Goal: Task Accomplishment & Management: Use online tool/utility

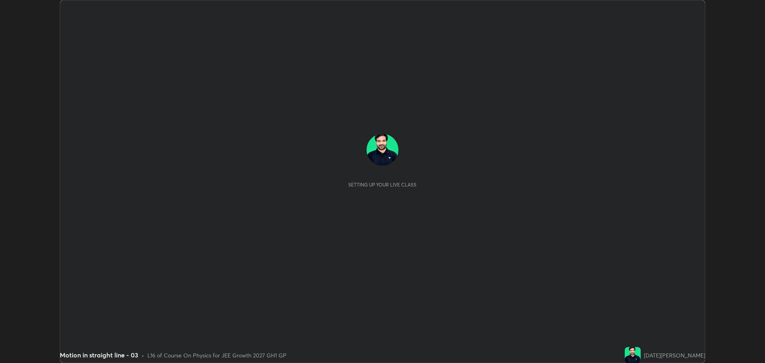
scroll to position [363, 765]
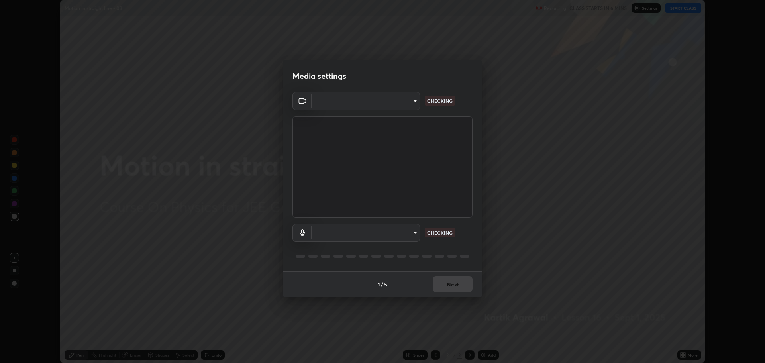
type input "818fcefd3fddf3d091a7478ec67eb8981ca9e8ab5665e76ce228af1b2ffa74de"
click at [400, 233] on body "Erase all Motion in straight line - 03 Recording CLASS STARTS IN 6 MINS Setting…" at bounding box center [382, 181] width 765 height 363
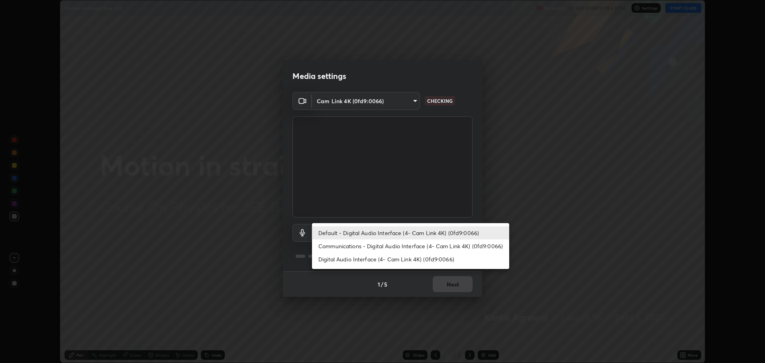
click at [403, 255] on li "Digital Audio Interface (4- Cam Link 4K) (0fd9:0066)" at bounding box center [410, 259] width 197 height 13
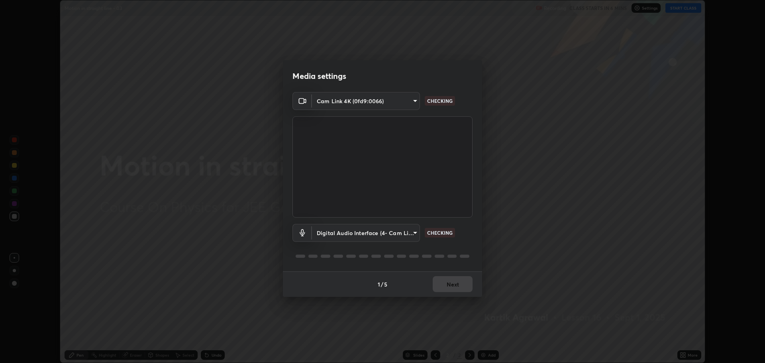
click at [384, 236] on body "Erase all Motion in straight line - 03 Recording CLASS STARTS IN 6 MINS Setting…" at bounding box center [382, 181] width 765 height 363
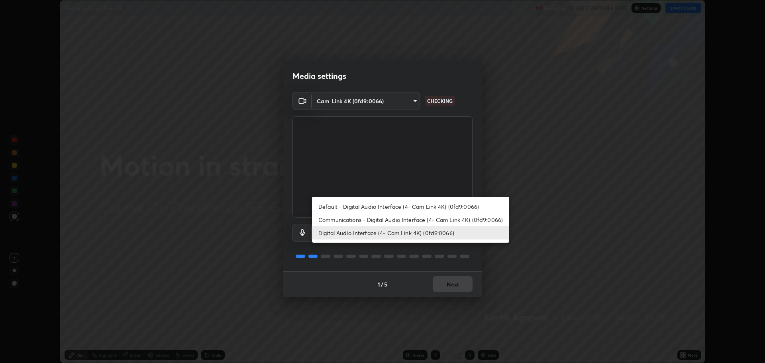
click at [380, 206] on li "Default - Digital Audio Interface (4- Cam Link 4K) (0fd9:0066)" at bounding box center [410, 206] width 197 height 13
type input "default"
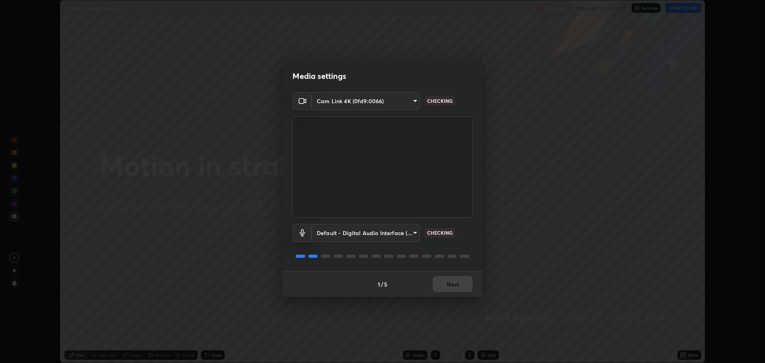
click at [444, 282] on div "1 / 5 Next" at bounding box center [382, 283] width 199 height 25
click at [445, 282] on div "1 / 5 Next" at bounding box center [382, 283] width 199 height 25
click at [450, 282] on button "Next" at bounding box center [453, 284] width 40 height 16
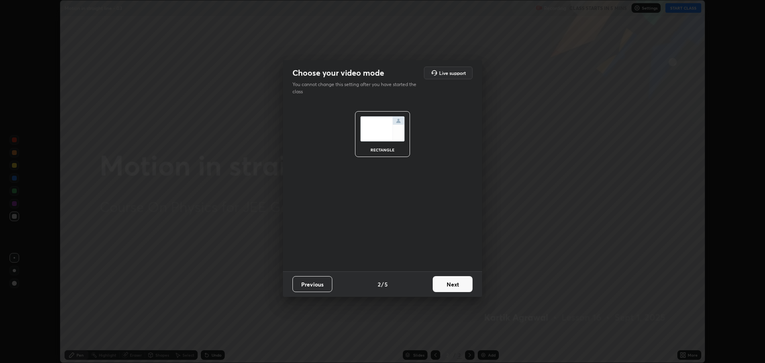
click at [457, 285] on button "Next" at bounding box center [453, 284] width 40 height 16
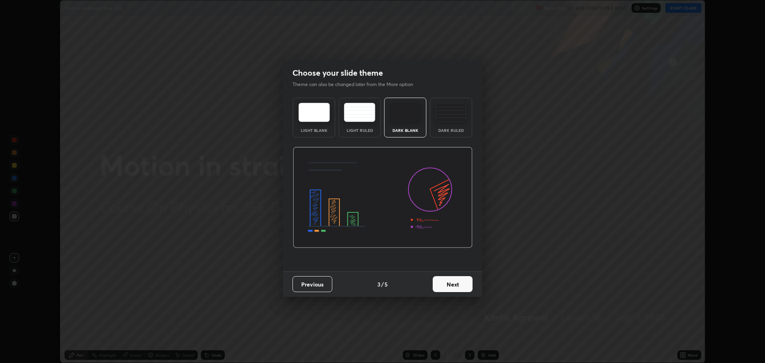
click at [454, 286] on button "Next" at bounding box center [453, 284] width 40 height 16
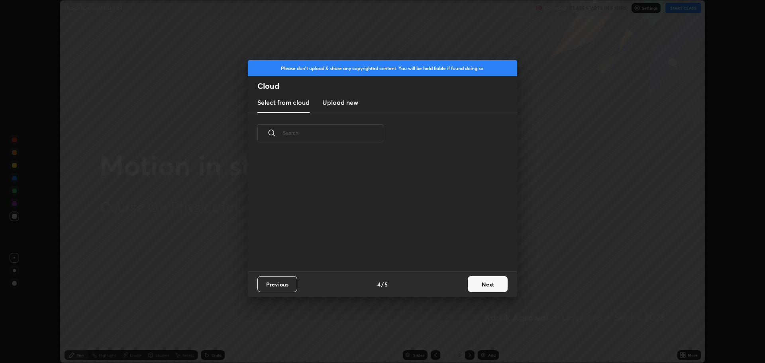
click at [491, 282] on button "Next" at bounding box center [488, 284] width 40 height 16
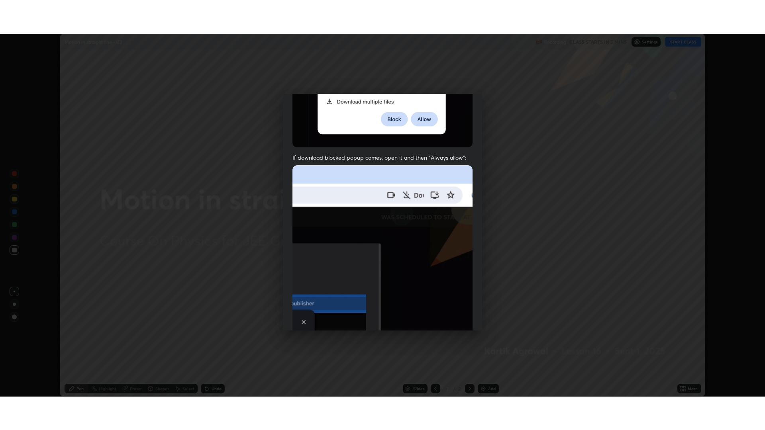
scroll to position [162, 0]
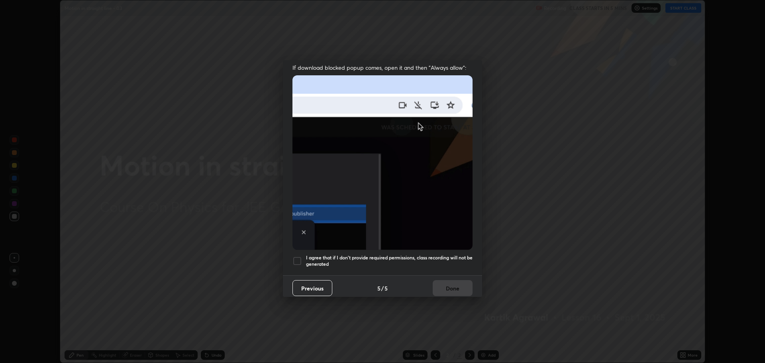
click at [300, 261] on div at bounding box center [297, 261] width 10 height 10
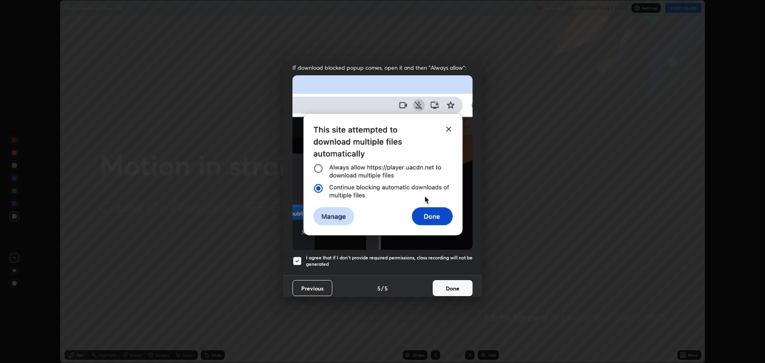
click at [443, 287] on button "Done" at bounding box center [453, 288] width 40 height 16
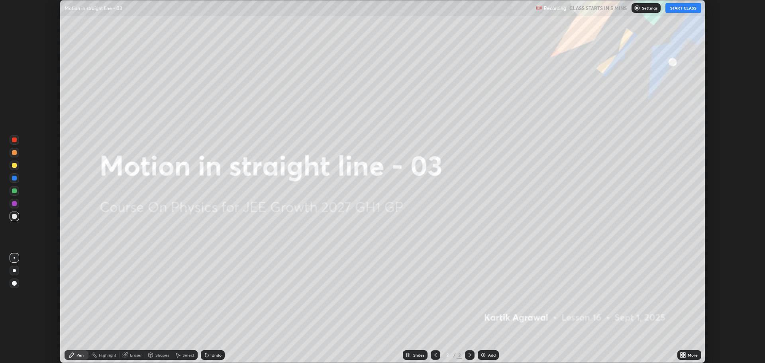
click at [684, 353] on icon at bounding box center [685, 354] width 2 height 2
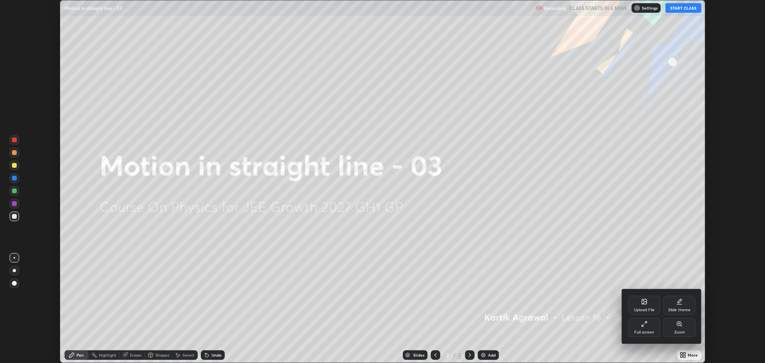
click at [645, 334] on div "Full screen" at bounding box center [644, 332] width 20 height 4
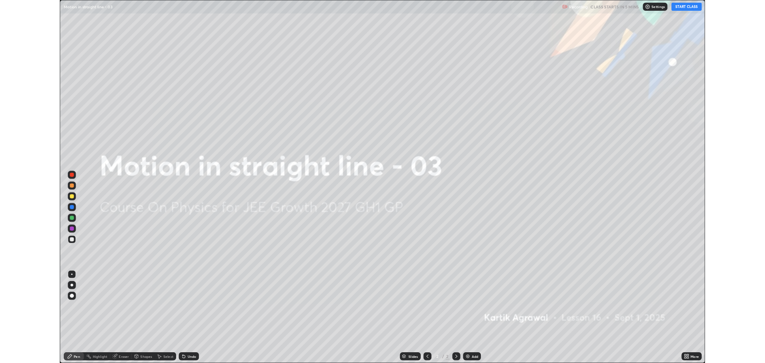
scroll to position [430, 765]
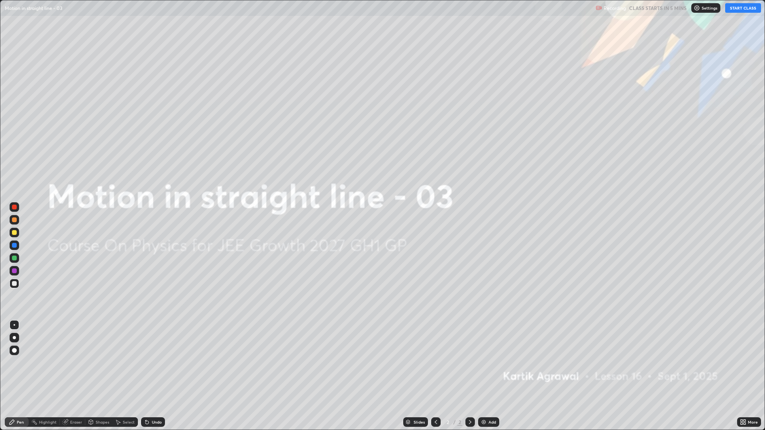
click at [737, 11] on button "START CLASS" at bounding box center [743, 8] width 36 height 10
click at [488, 363] on div "Add" at bounding box center [492, 422] width 8 height 4
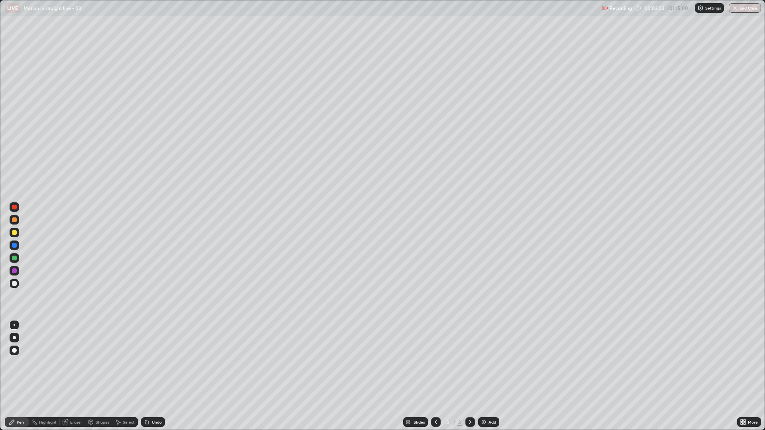
click at [15, 249] on div at bounding box center [15, 246] width 10 height 10
click at [96, 363] on div "Shapes" at bounding box center [98, 422] width 27 height 10
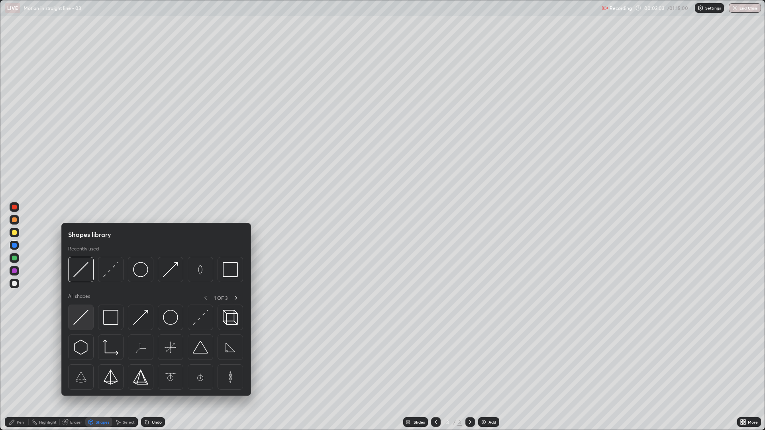
click at [85, 318] on img at bounding box center [80, 317] width 15 height 15
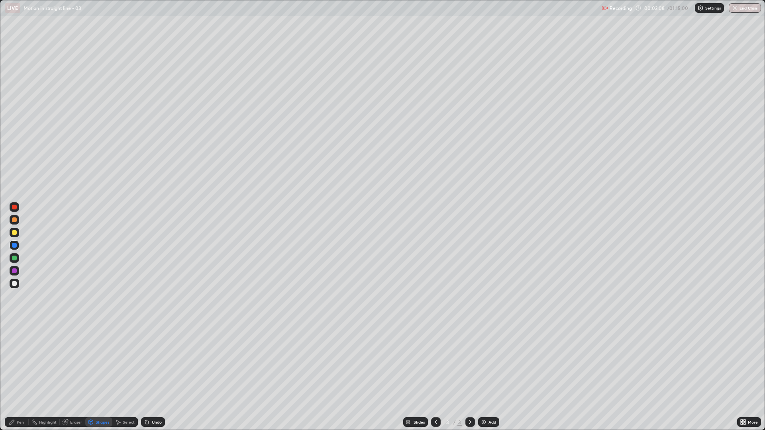
click at [26, 363] on div "Pen" at bounding box center [17, 422] width 24 height 10
click at [15, 218] on div at bounding box center [14, 220] width 5 height 5
click at [14, 232] on div at bounding box center [14, 232] width 5 height 5
click at [96, 363] on div "Shapes" at bounding box center [103, 422] width 14 height 4
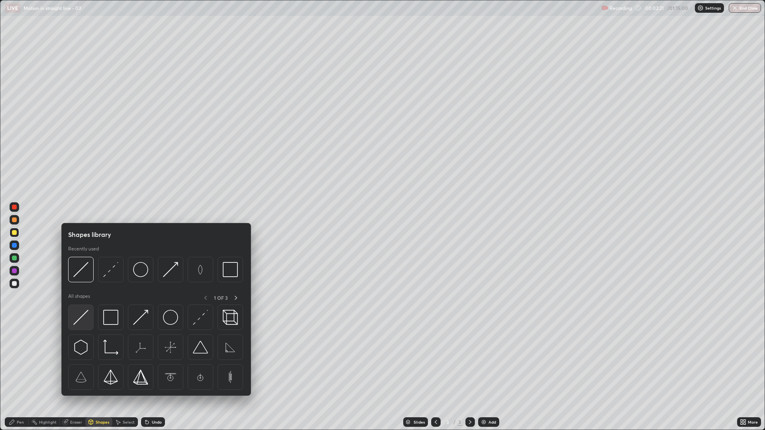
click at [84, 324] on img at bounding box center [80, 317] width 15 height 15
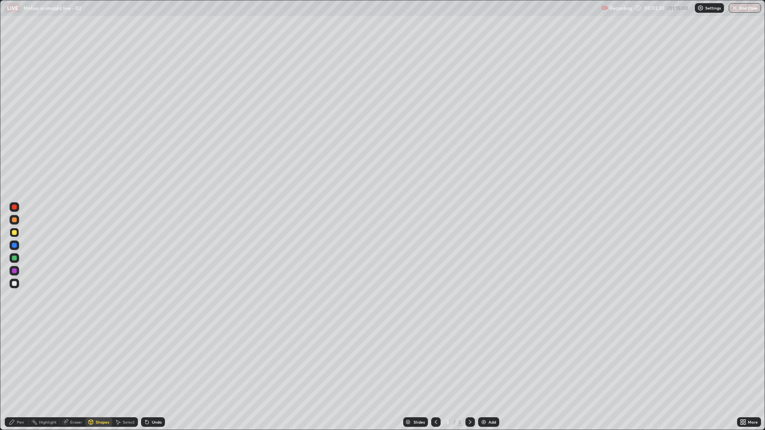
click at [17, 363] on div "Pen" at bounding box center [20, 422] width 7 height 4
click at [153, 363] on div "Undo" at bounding box center [157, 422] width 10 height 4
click at [150, 363] on div "Undo" at bounding box center [153, 422] width 24 height 10
click at [14, 281] on div at bounding box center [15, 284] width 10 height 10
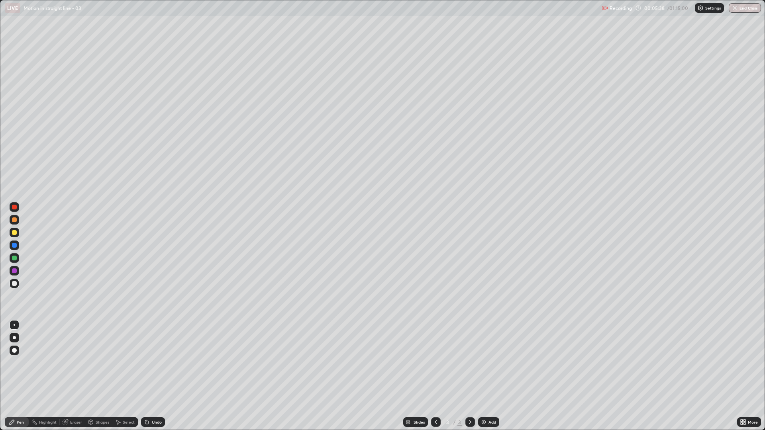
click at [14, 260] on div at bounding box center [14, 258] width 5 height 5
click at [15, 285] on div at bounding box center [14, 283] width 5 height 5
click at [16, 221] on div at bounding box center [14, 220] width 5 height 5
click at [487, 363] on div "Add" at bounding box center [488, 422] width 21 height 10
click at [14, 284] on div at bounding box center [14, 283] width 5 height 5
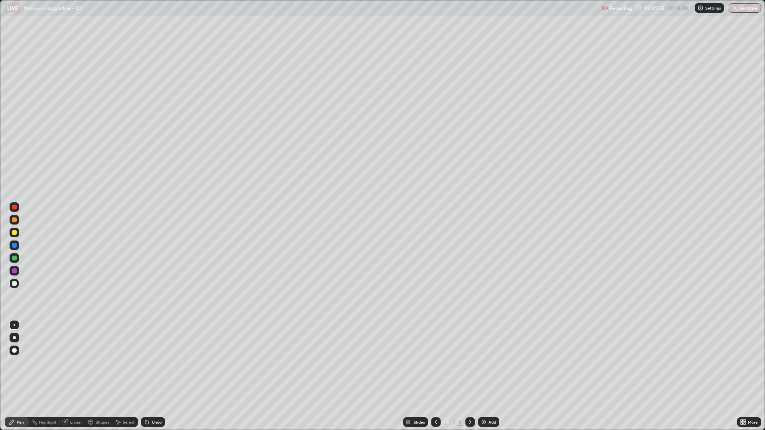
click at [14, 221] on div at bounding box center [14, 220] width 5 height 5
click at [17, 259] on div at bounding box center [15, 258] width 10 height 10
click at [153, 363] on div "Undo" at bounding box center [153, 422] width 24 height 10
click at [154, 363] on div "Undo" at bounding box center [151, 422] width 27 height 16
click at [151, 363] on div "Undo" at bounding box center [153, 422] width 24 height 10
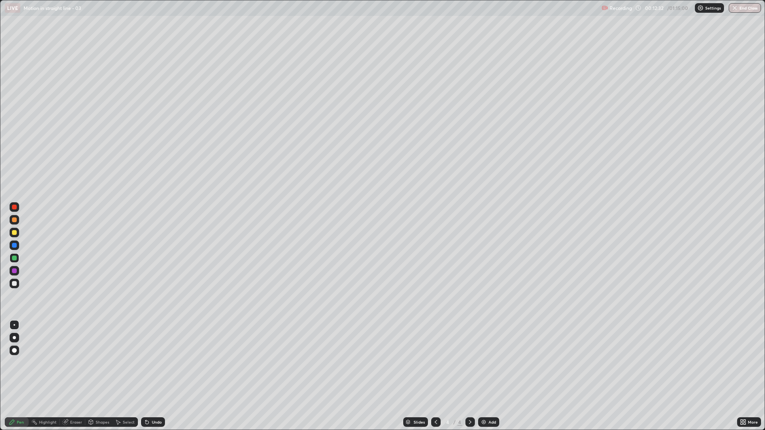
click at [149, 363] on div "Undo" at bounding box center [153, 422] width 24 height 10
click at [490, 363] on div "Add" at bounding box center [492, 422] width 8 height 4
click at [13, 235] on div at bounding box center [15, 233] width 10 height 10
click at [13, 221] on div at bounding box center [14, 220] width 5 height 5
click at [99, 363] on div "Shapes" at bounding box center [103, 422] width 14 height 4
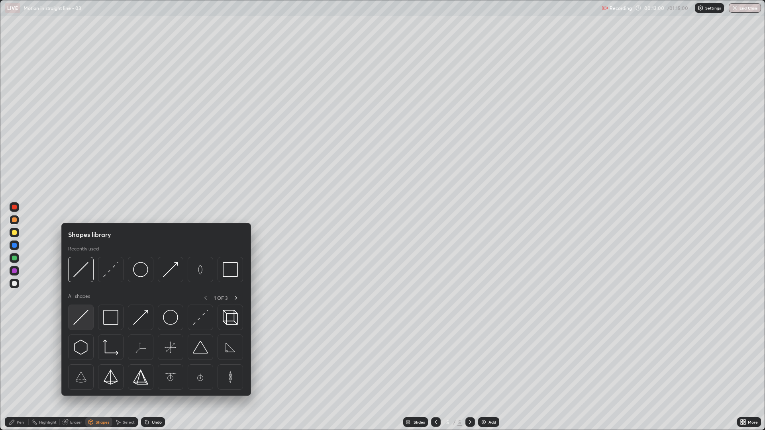
click at [79, 322] on img at bounding box center [80, 317] width 15 height 15
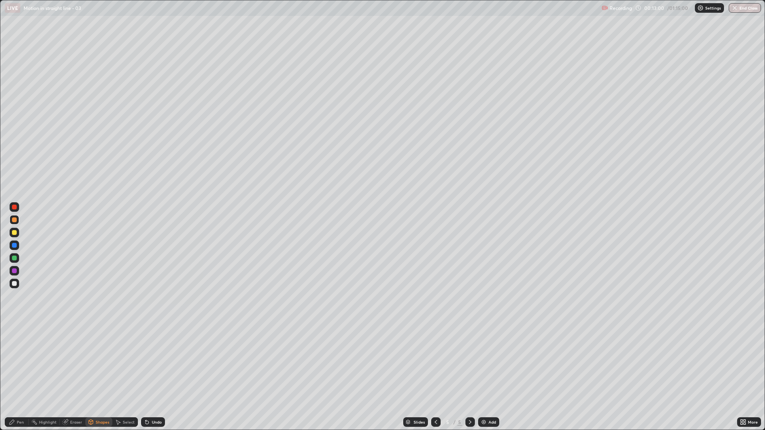
click at [17, 270] on div at bounding box center [15, 271] width 10 height 10
click at [20, 363] on div "Pen" at bounding box center [20, 422] width 7 height 4
click at [16, 233] on div at bounding box center [14, 232] width 5 height 5
click at [15, 220] on div at bounding box center [14, 220] width 5 height 5
click at [149, 363] on div "Undo" at bounding box center [153, 422] width 24 height 10
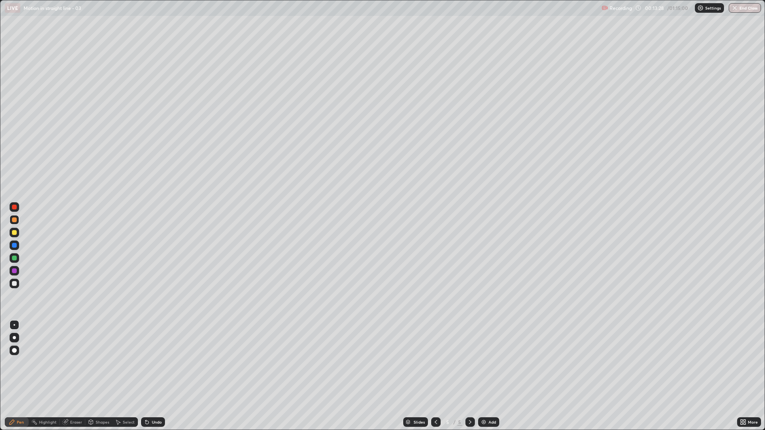
click at [16, 363] on div "Pen" at bounding box center [17, 422] width 24 height 10
click at [14, 284] on div at bounding box center [14, 283] width 5 height 5
click at [155, 363] on div "Undo" at bounding box center [157, 422] width 10 height 4
click at [15, 235] on div at bounding box center [15, 233] width 10 height 10
click at [12, 289] on div at bounding box center [15, 283] width 10 height 13
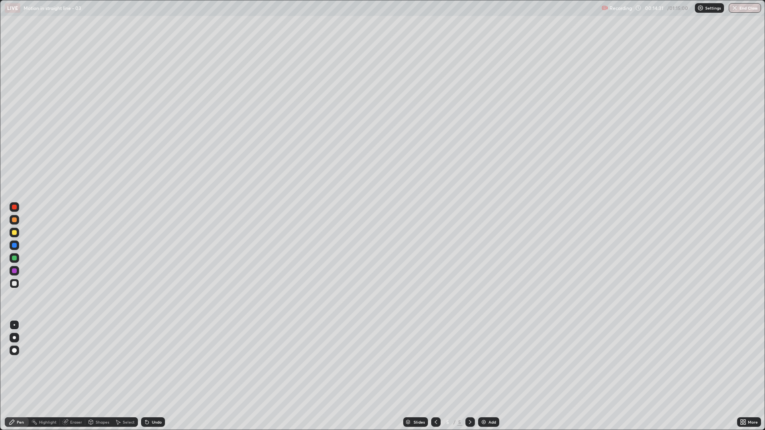
click at [16, 257] on div at bounding box center [14, 258] width 5 height 5
click at [155, 363] on div "Undo" at bounding box center [157, 422] width 10 height 4
click at [153, 363] on div "Undo" at bounding box center [153, 422] width 24 height 10
click at [491, 363] on div "Add" at bounding box center [488, 422] width 21 height 10
click at [18, 247] on div at bounding box center [15, 246] width 10 height 10
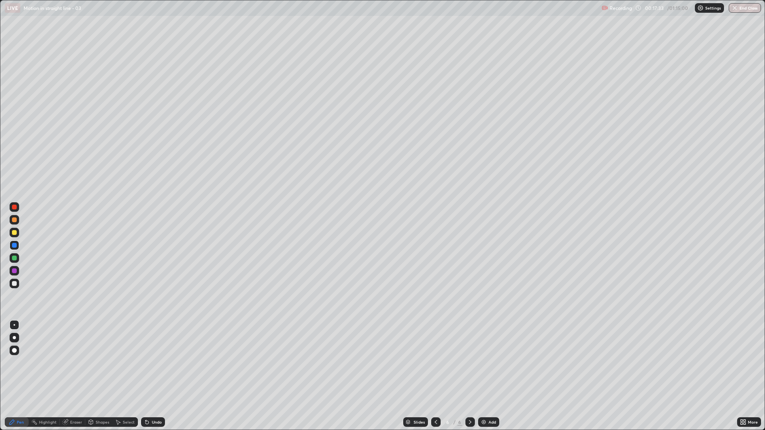
click at [96, 363] on div "Shapes" at bounding box center [103, 422] width 14 height 4
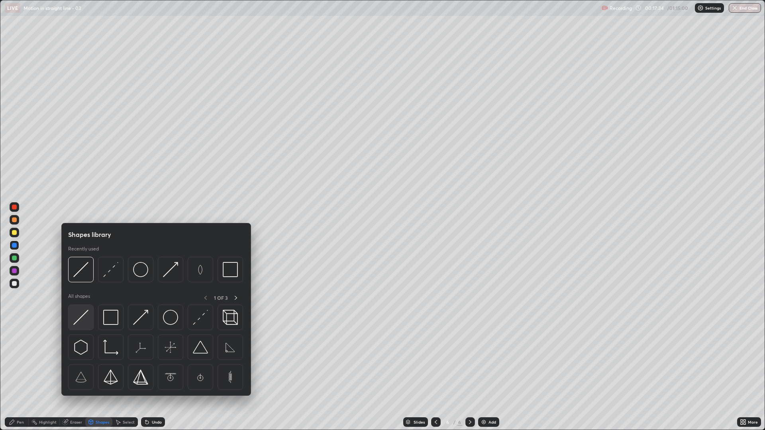
click at [80, 318] on img at bounding box center [80, 317] width 15 height 15
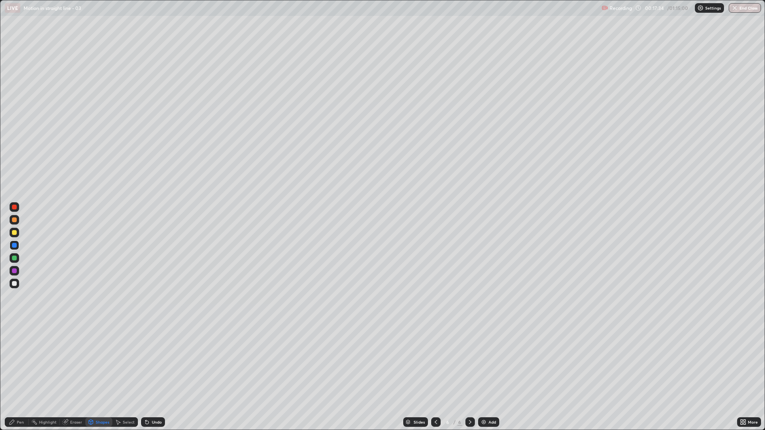
click at [14, 272] on div at bounding box center [14, 271] width 5 height 5
click at [16, 285] on div at bounding box center [14, 283] width 5 height 5
click at [99, 363] on div "Shapes" at bounding box center [103, 422] width 14 height 4
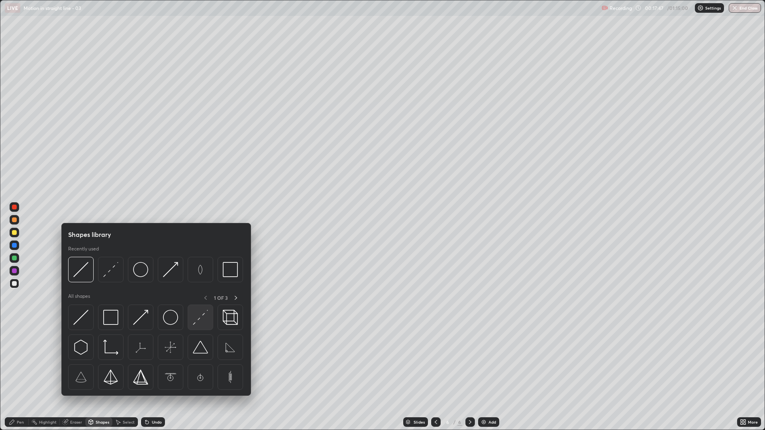
click at [198, 321] on img at bounding box center [200, 317] width 15 height 15
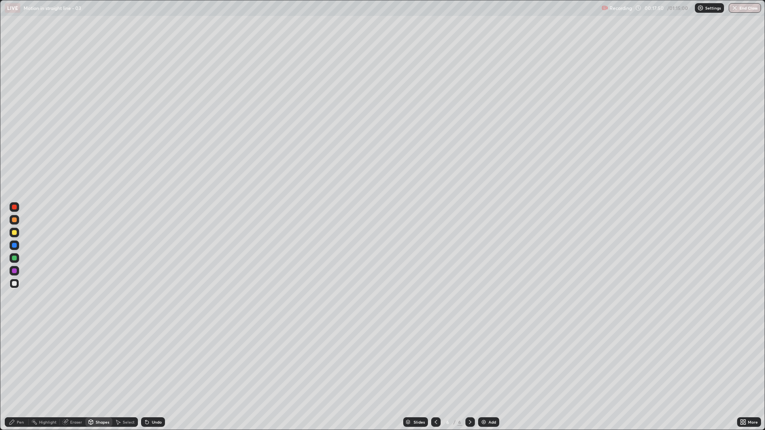
click at [20, 363] on div "Pen" at bounding box center [17, 422] width 24 height 10
click at [14, 259] on div at bounding box center [14, 258] width 5 height 5
click at [14, 235] on div at bounding box center [14, 232] width 5 height 5
click at [153, 363] on div "Undo" at bounding box center [157, 422] width 10 height 4
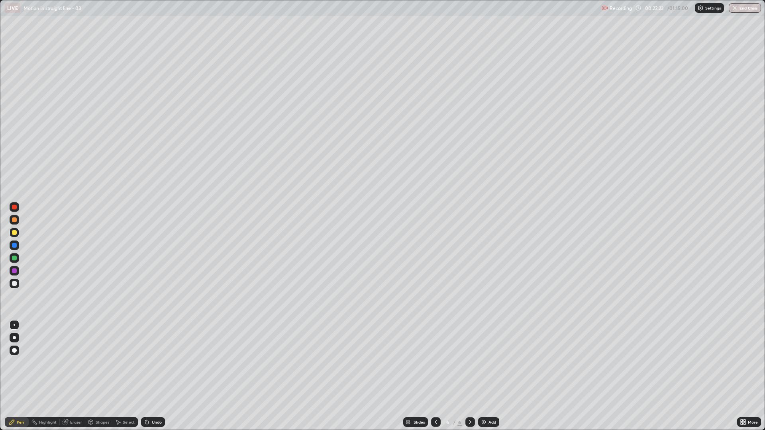
click at [157, 363] on div "Undo" at bounding box center [157, 422] width 10 height 4
click at [15, 259] on div at bounding box center [14, 258] width 5 height 5
click at [67, 363] on icon at bounding box center [65, 422] width 5 height 5
click at [49, 363] on div "Highlight" at bounding box center [44, 422] width 31 height 10
click at [20, 363] on div "Pen" at bounding box center [20, 422] width 7 height 4
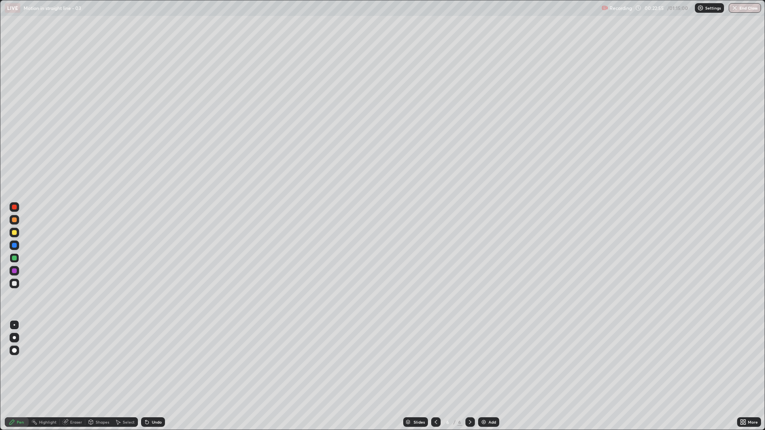
click at [15, 282] on div at bounding box center [14, 283] width 5 height 5
click at [15, 232] on div at bounding box center [14, 232] width 5 height 5
click at [489, 363] on div "Add" at bounding box center [488, 422] width 21 height 10
click at [15, 284] on div at bounding box center [14, 283] width 5 height 5
click at [18, 260] on div at bounding box center [15, 258] width 10 height 10
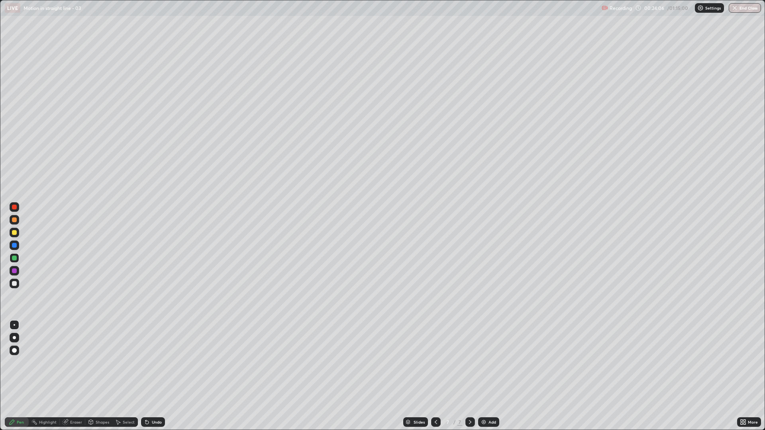
click at [100, 363] on div "Shapes" at bounding box center [103, 422] width 14 height 4
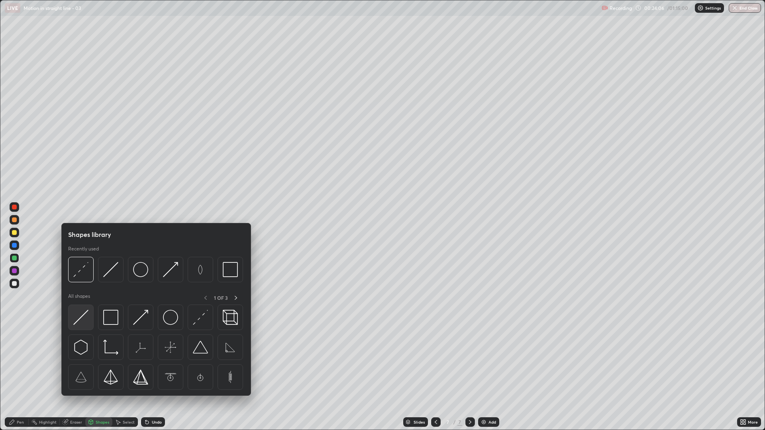
click at [77, 318] on img at bounding box center [80, 317] width 15 height 15
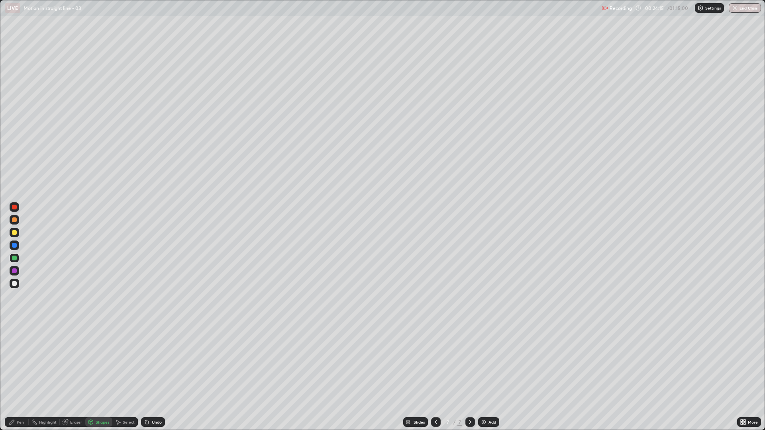
click at [148, 363] on div "Undo" at bounding box center [153, 422] width 24 height 10
click at [18, 363] on div "Pen" at bounding box center [20, 422] width 7 height 4
click at [14, 288] on div at bounding box center [15, 284] width 10 height 10
click at [152, 363] on div "Undo" at bounding box center [157, 422] width 10 height 4
click at [148, 363] on div "Undo" at bounding box center [151, 422] width 27 height 16
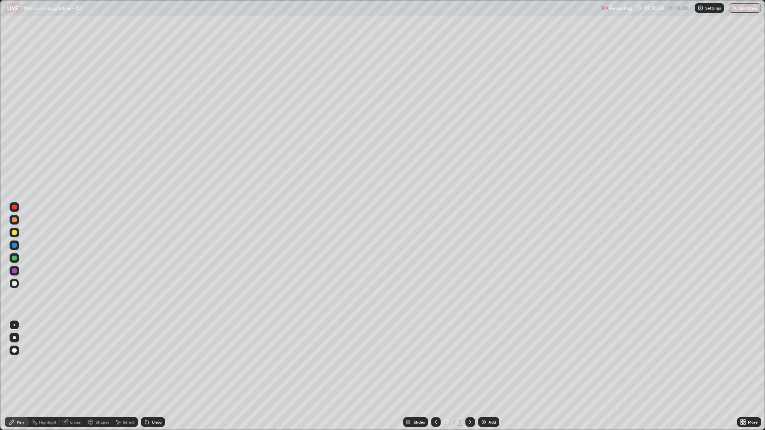
click at [97, 363] on div "Shapes" at bounding box center [103, 422] width 14 height 4
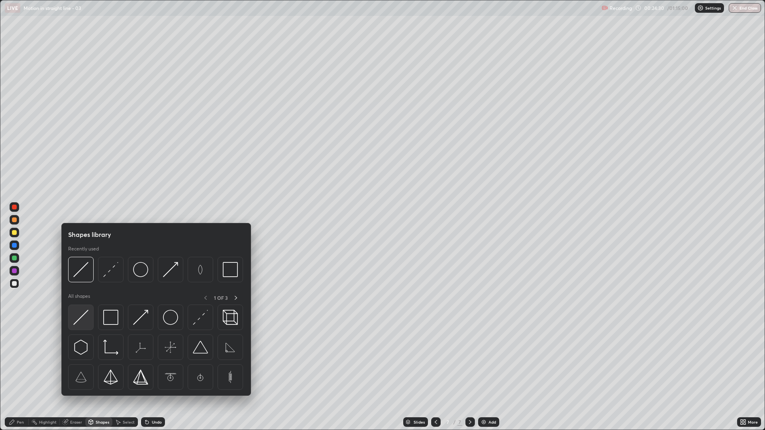
click at [80, 322] on img at bounding box center [80, 317] width 15 height 15
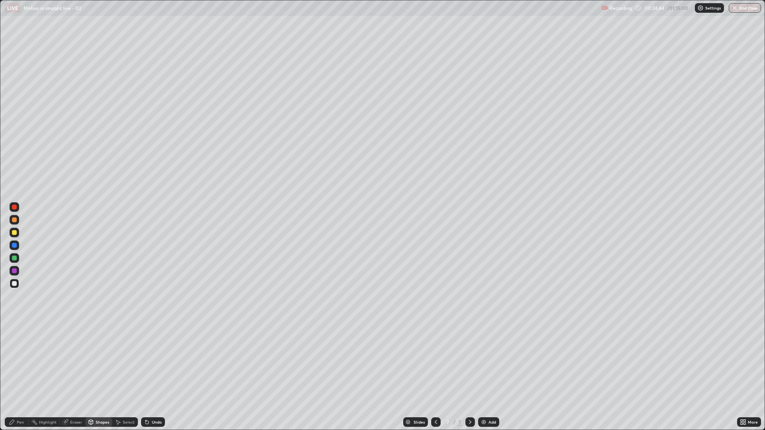
click at [18, 363] on div "Pen" at bounding box center [20, 422] width 7 height 4
click at [71, 363] on div "Eraser" at bounding box center [76, 422] width 12 height 4
click at [22, 363] on div "Pen" at bounding box center [20, 422] width 7 height 4
click at [14, 235] on div at bounding box center [14, 232] width 5 height 5
click at [76, 363] on div "Eraser" at bounding box center [76, 422] width 12 height 4
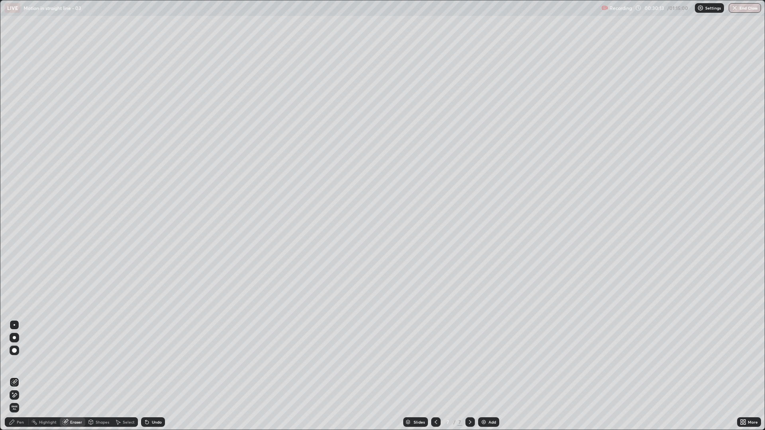
click at [20, 363] on div "Pen" at bounding box center [20, 422] width 7 height 4
click at [14, 260] on div at bounding box center [14, 258] width 5 height 5
click at [15, 232] on div at bounding box center [14, 232] width 5 height 5
click at [152, 363] on div "Undo" at bounding box center [157, 422] width 10 height 4
click at [153, 363] on div "Undo" at bounding box center [153, 422] width 24 height 10
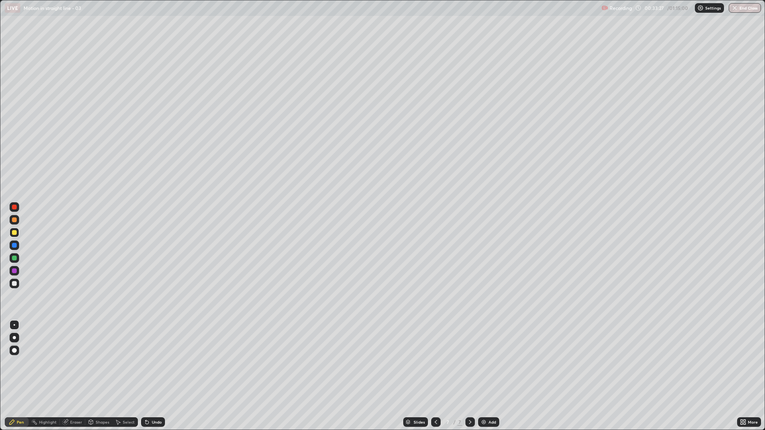
click at [498, 363] on div "Add" at bounding box center [488, 422] width 21 height 10
click at [18, 286] on div at bounding box center [15, 284] width 10 height 10
click at [17, 234] on div at bounding box center [15, 233] width 10 height 10
click at [18, 285] on div at bounding box center [15, 284] width 10 height 10
click at [15, 247] on div at bounding box center [14, 245] width 5 height 5
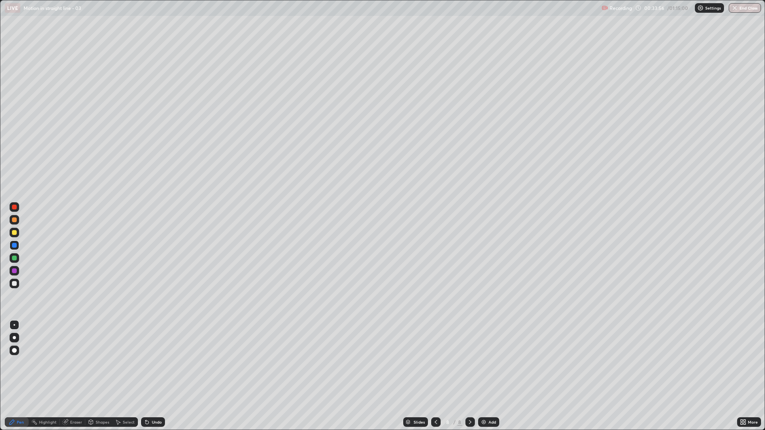
click at [98, 363] on div "Shapes" at bounding box center [103, 422] width 14 height 4
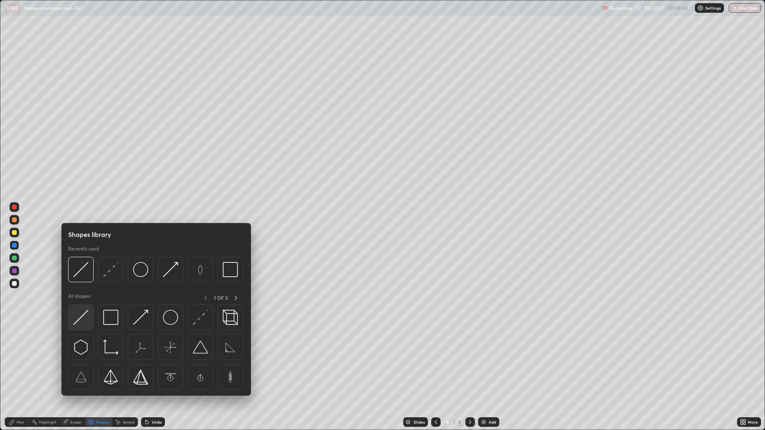
click at [74, 317] on img at bounding box center [80, 317] width 15 height 15
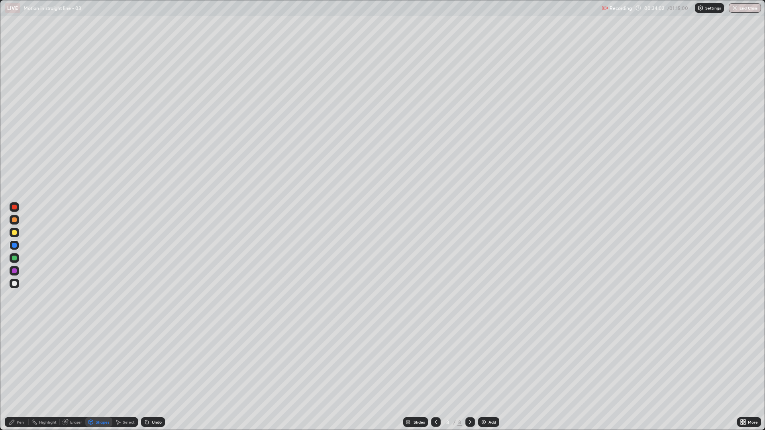
click at [21, 363] on div "Pen" at bounding box center [20, 422] width 7 height 4
click at [13, 218] on div at bounding box center [14, 220] width 5 height 5
click at [154, 363] on div "Undo" at bounding box center [157, 422] width 10 height 4
click at [25, 363] on div "Pen" at bounding box center [17, 422] width 24 height 10
click at [14, 285] on div at bounding box center [14, 283] width 5 height 5
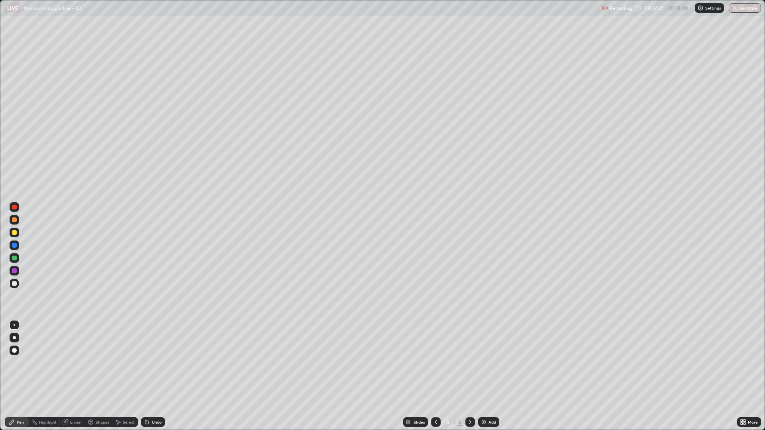
click at [17, 234] on div at bounding box center [15, 233] width 10 height 10
click at [13, 259] on div at bounding box center [14, 258] width 5 height 5
click at [15, 282] on div at bounding box center [14, 283] width 5 height 5
click at [144, 363] on icon at bounding box center [147, 422] width 6 height 6
click at [145, 363] on icon at bounding box center [145, 420] width 1 height 1
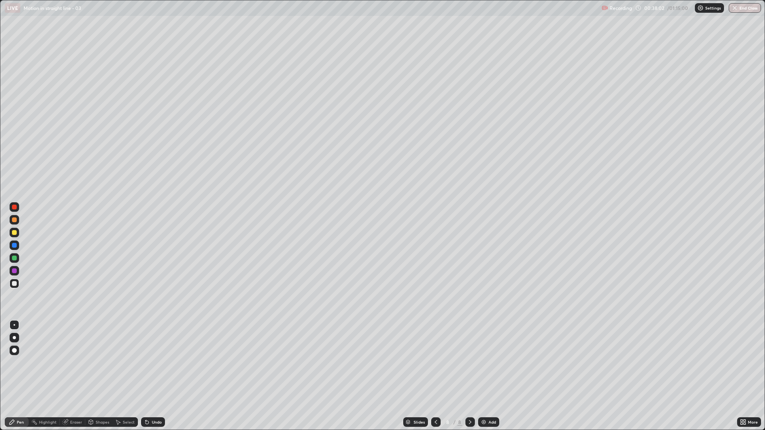
click at [490, 363] on div "Add" at bounding box center [492, 422] width 8 height 4
click at [18, 221] on div at bounding box center [15, 220] width 10 height 10
click at [92, 363] on icon at bounding box center [91, 422] width 4 height 5
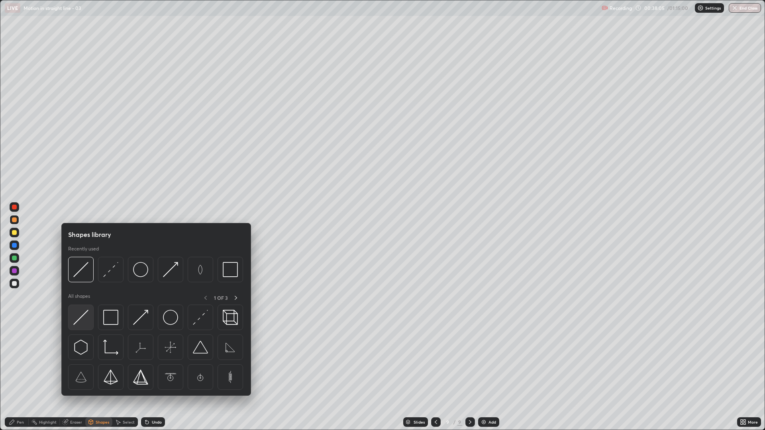
click at [79, 321] on img at bounding box center [80, 317] width 15 height 15
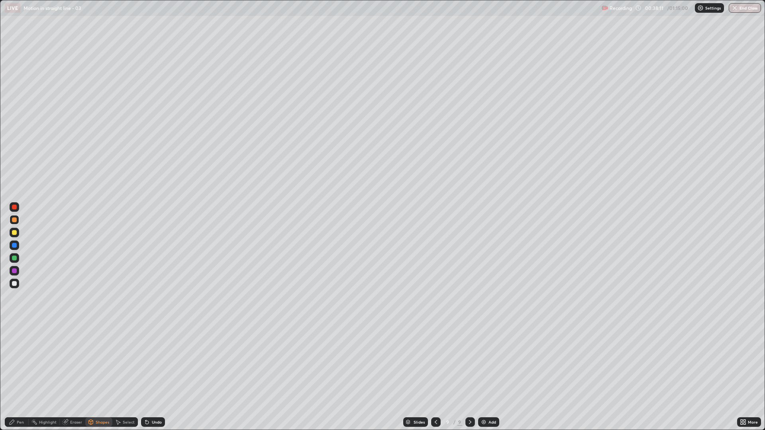
click at [19, 363] on div "Pen" at bounding box center [17, 422] width 24 height 10
click at [15, 231] on div at bounding box center [14, 232] width 5 height 5
click at [12, 222] on div at bounding box center [14, 220] width 5 height 5
click at [16, 282] on div at bounding box center [14, 283] width 5 height 5
click at [104, 363] on div "Shapes" at bounding box center [103, 422] width 14 height 4
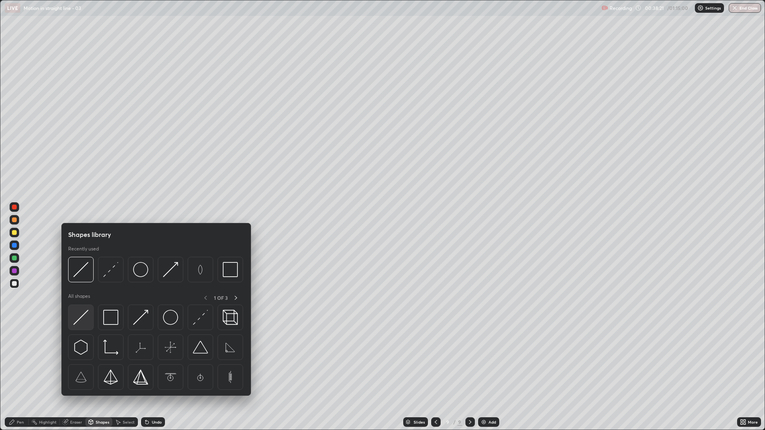
click at [78, 321] on img at bounding box center [80, 317] width 15 height 15
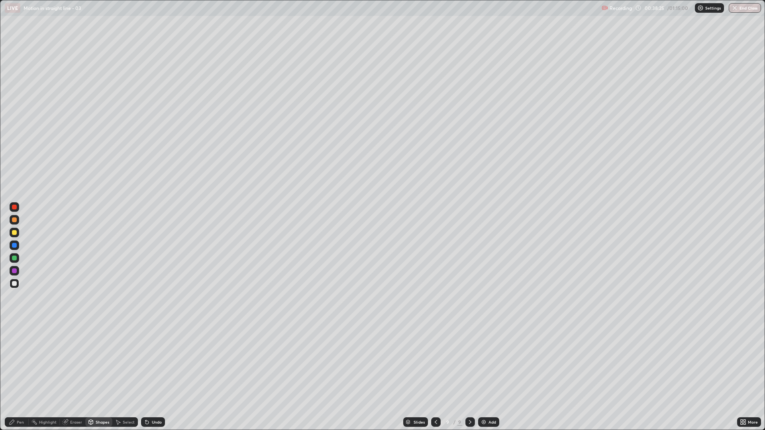
click at [23, 363] on div "Pen" at bounding box center [20, 422] width 7 height 4
click at [19, 223] on div at bounding box center [15, 220] width 10 height 10
click at [153, 363] on div "Undo" at bounding box center [153, 422] width 24 height 10
click at [147, 363] on icon at bounding box center [147, 422] width 6 height 6
click at [482, 363] on div "Add" at bounding box center [488, 422] width 21 height 10
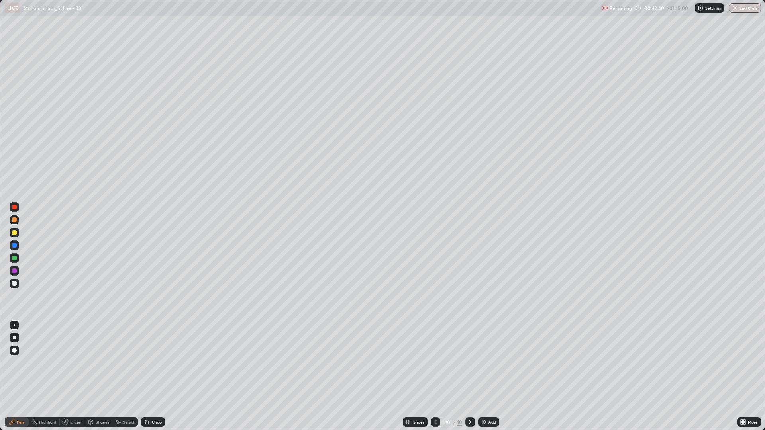
click at [13, 247] on div at bounding box center [14, 245] width 5 height 5
click at [98, 363] on div "Shapes" at bounding box center [103, 422] width 14 height 4
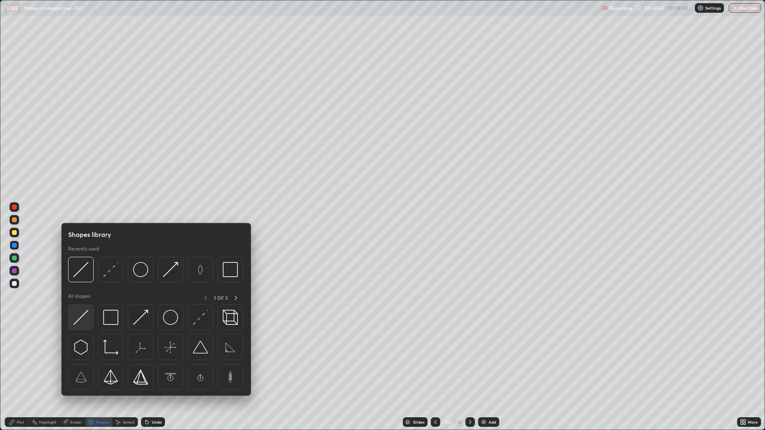
click at [83, 320] on img at bounding box center [80, 317] width 15 height 15
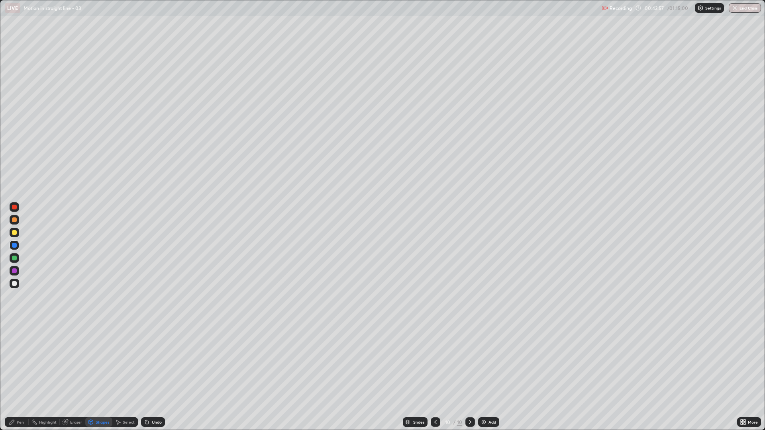
click at [20, 363] on div "Pen" at bounding box center [20, 422] width 7 height 4
click at [16, 284] on div at bounding box center [14, 283] width 5 height 5
click at [100, 363] on div "Shapes" at bounding box center [103, 422] width 14 height 4
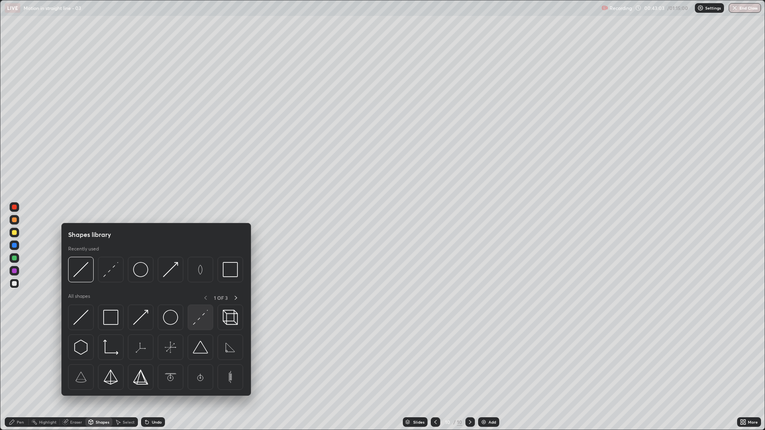
click at [203, 320] on img at bounding box center [200, 317] width 15 height 15
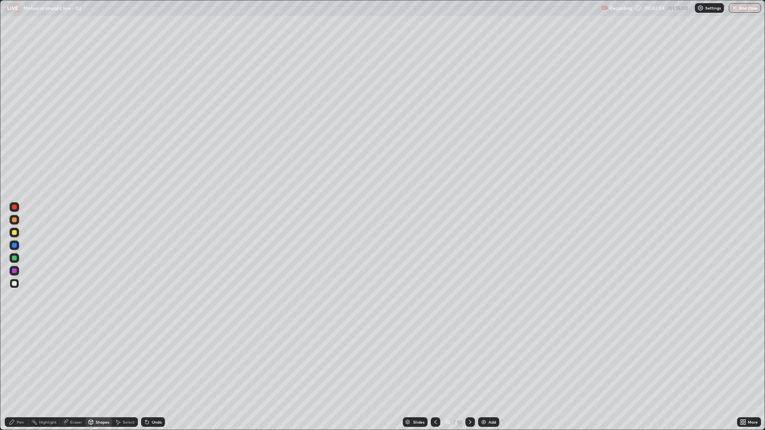
click at [17, 220] on div at bounding box center [15, 220] width 10 height 10
click at [22, 363] on div "Pen" at bounding box center [20, 422] width 7 height 4
click at [16, 283] on div at bounding box center [14, 283] width 5 height 5
click at [94, 363] on div "Shapes" at bounding box center [98, 422] width 27 height 10
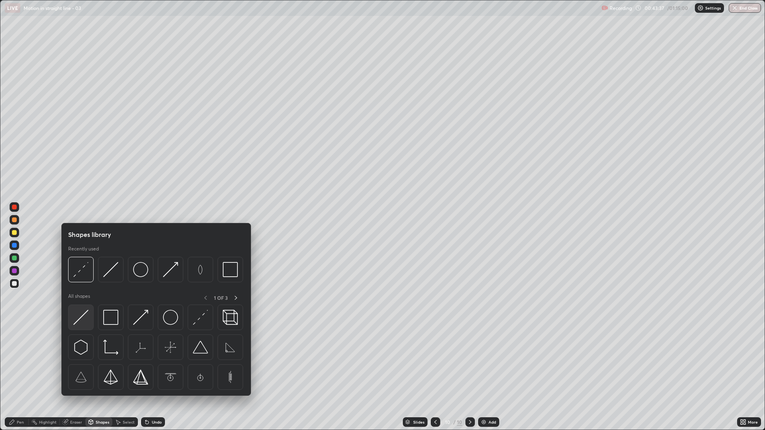
click at [81, 319] on img at bounding box center [80, 317] width 15 height 15
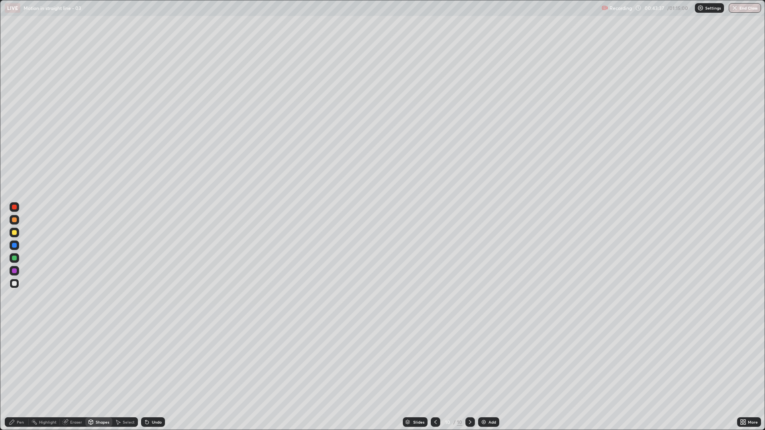
click at [15, 231] on div at bounding box center [14, 232] width 5 height 5
click at [158, 363] on div "Undo" at bounding box center [157, 422] width 10 height 4
click at [18, 363] on div "Pen" at bounding box center [20, 422] width 7 height 4
click at [14, 337] on div at bounding box center [14, 337] width 3 height 3
click at [96, 363] on div "Shapes" at bounding box center [103, 422] width 14 height 4
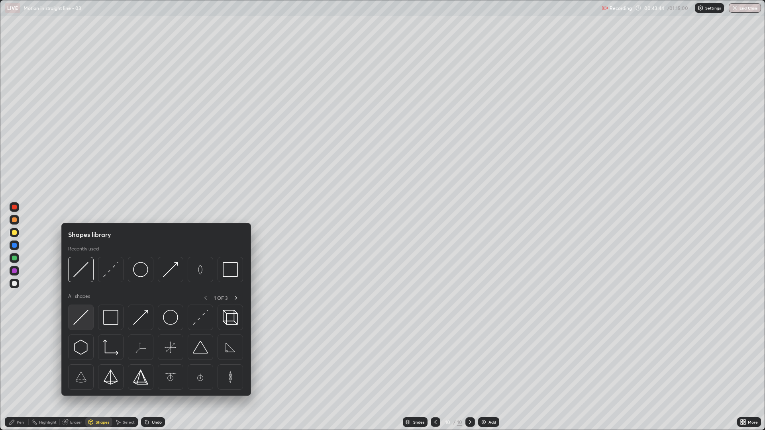
click at [76, 319] on img at bounding box center [80, 317] width 15 height 15
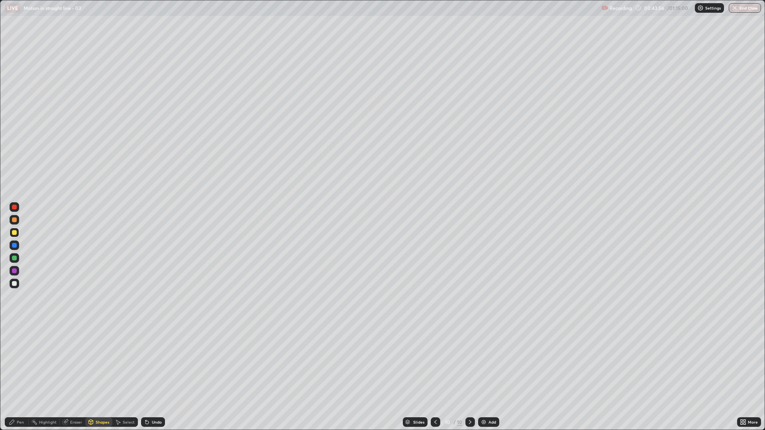
click at [123, 363] on div "Select" at bounding box center [129, 422] width 12 height 4
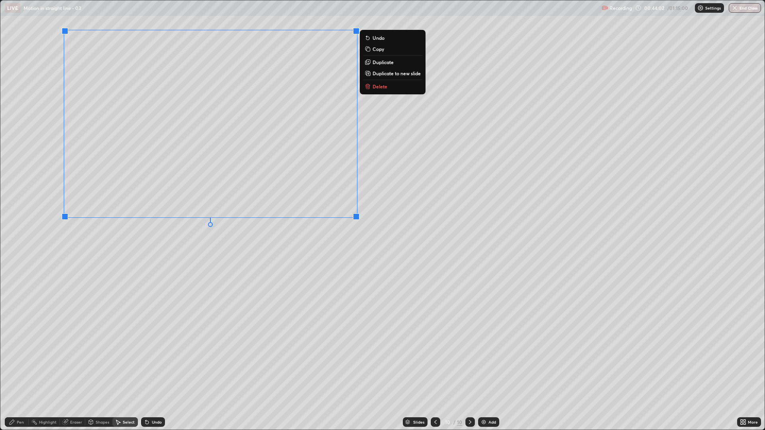
click at [171, 285] on div "0 ° Undo Copy Duplicate Duplicate to new slide Delete" at bounding box center [382, 214] width 764 height 429
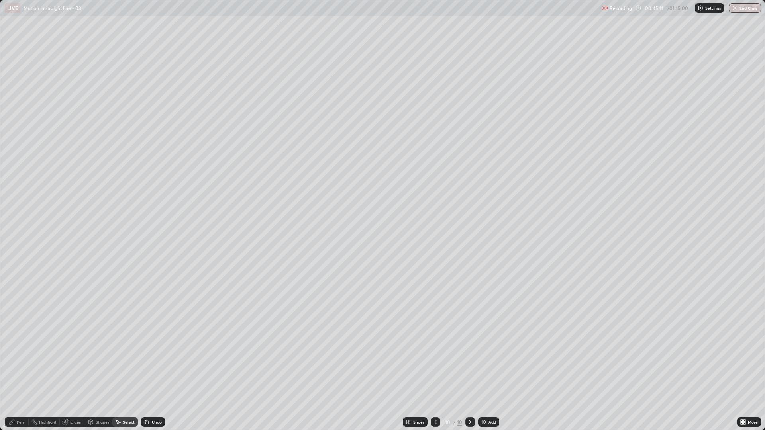
click at [127, 363] on div "Select" at bounding box center [129, 422] width 12 height 4
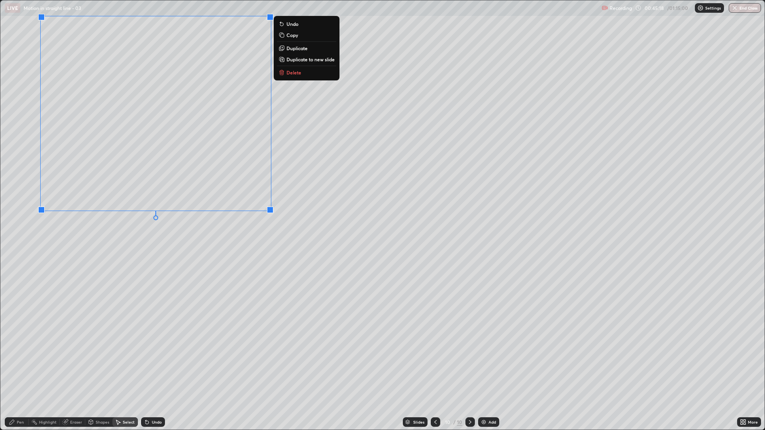
click at [149, 298] on div "0 ° Undo Copy Duplicate Duplicate to new slide Delete" at bounding box center [382, 214] width 764 height 429
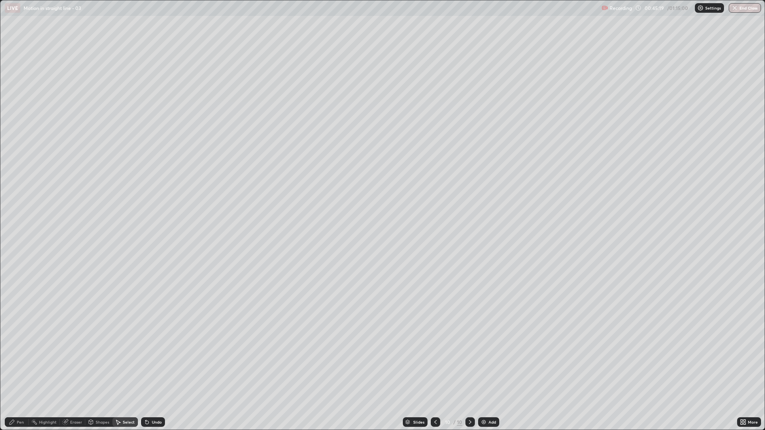
click at [96, 363] on div "Shapes" at bounding box center [98, 422] width 27 height 10
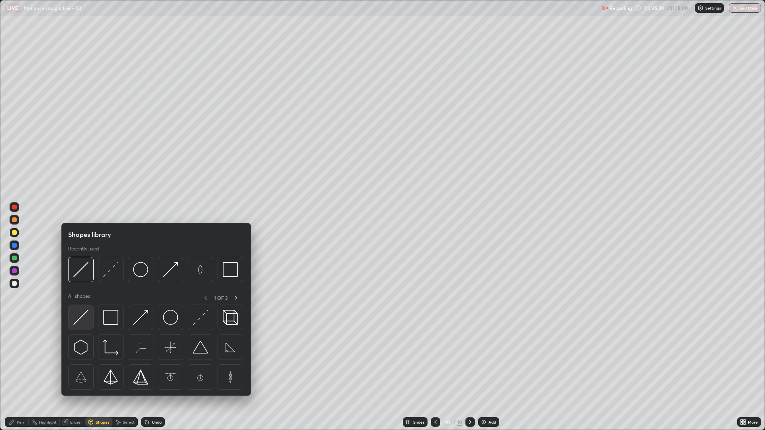
click at [86, 319] on img at bounding box center [80, 317] width 15 height 15
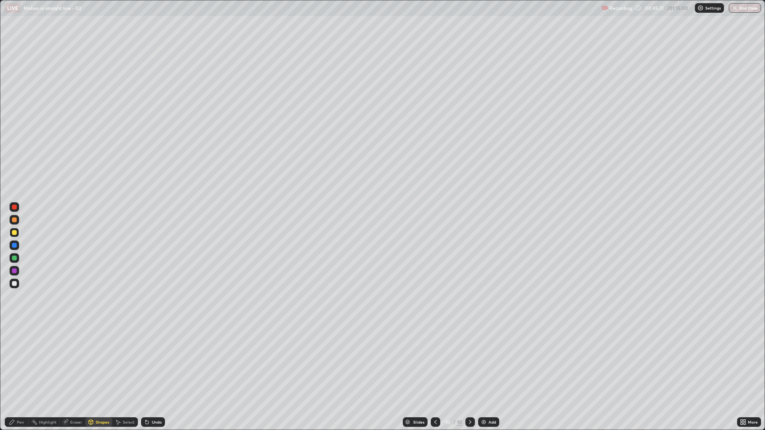
click at [16, 260] on div at bounding box center [14, 258] width 5 height 5
click at [154, 363] on div "Undo" at bounding box center [157, 422] width 10 height 4
click at [21, 363] on div "Pen" at bounding box center [17, 422] width 24 height 16
click at [15, 325] on div at bounding box center [15, 325] width 2 height 2
click at [96, 363] on div "Shapes" at bounding box center [103, 422] width 14 height 4
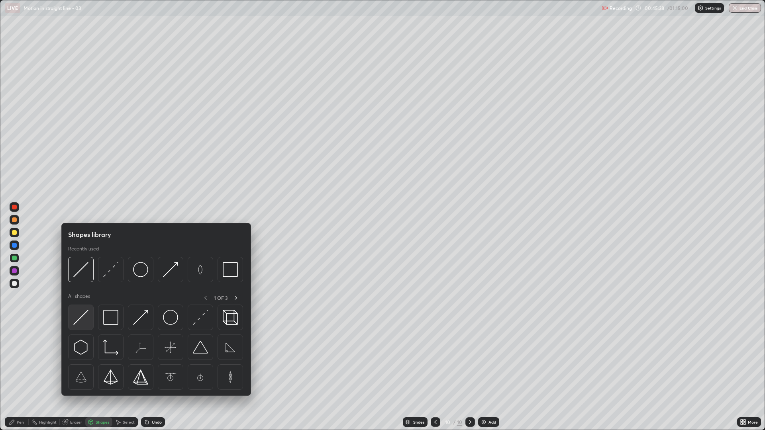
click at [81, 320] on img at bounding box center [80, 317] width 15 height 15
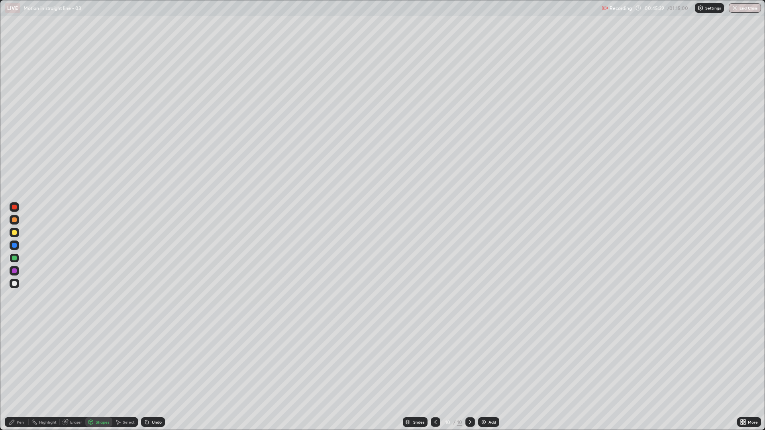
click at [16, 272] on div at bounding box center [14, 271] width 5 height 5
click at [155, 363] on div "Undo" at bounding box center [157, 422] width 10 height 4
click at [16, 234] on div at bounding box center [14, 232] width 5 height 5
click at [14, 233] on div at bounding box center [14, 232] width 5 height 5
click at [154, 363] on div "Undo" at bounding box center [157, 422] width 10 height 4
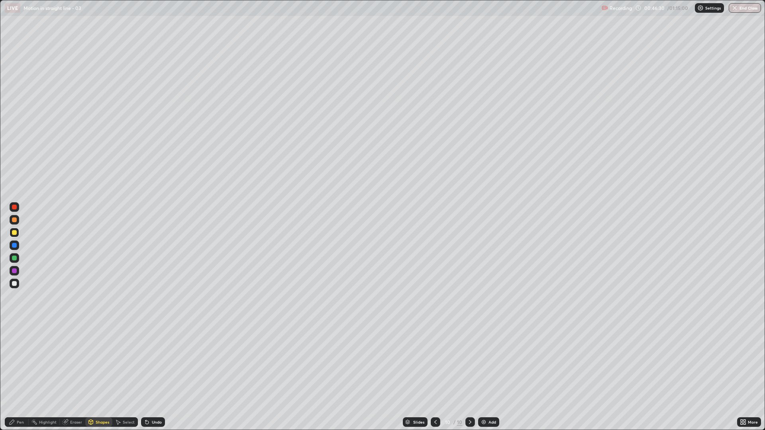
click at [16, 363] on div "Pen" at bounding box center [17, 422] width 24 height 10
click at [104, 363] on div "Shapes" at bounding box center [103, 422] width 14 height 4
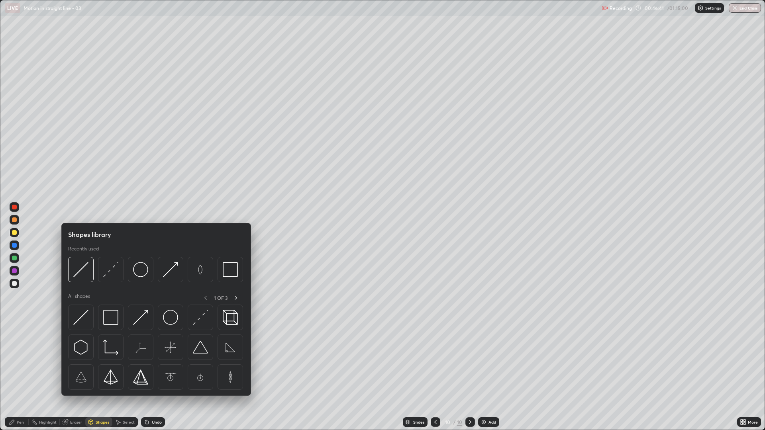
click at [77, 363] on div "Eraser" at bounding box center [76, 422] width 12 height 4
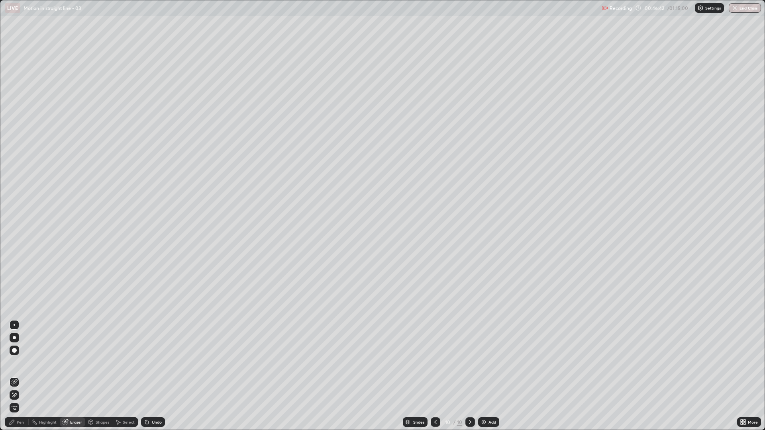
click at [13, 363] on icon at bounding box center [12, 393] width 1 height 1
click at [123, 363] on div "Select" at bounding box center [124, 422] width 25 height 10
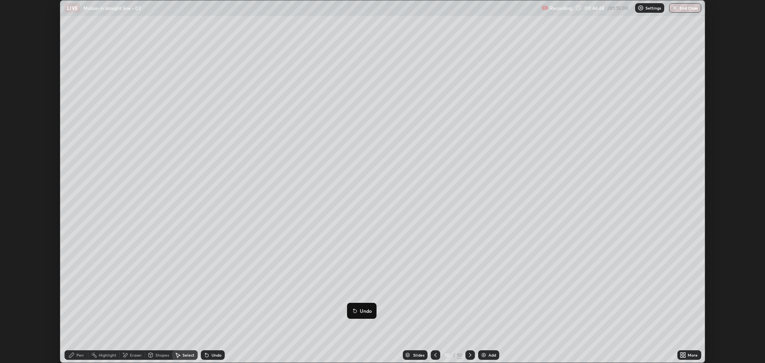
scroll to position [39475, 39073]
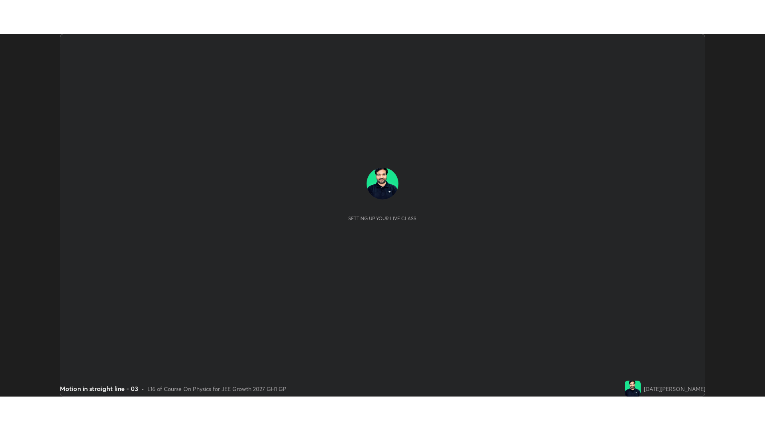
scroll to position [363, 765]
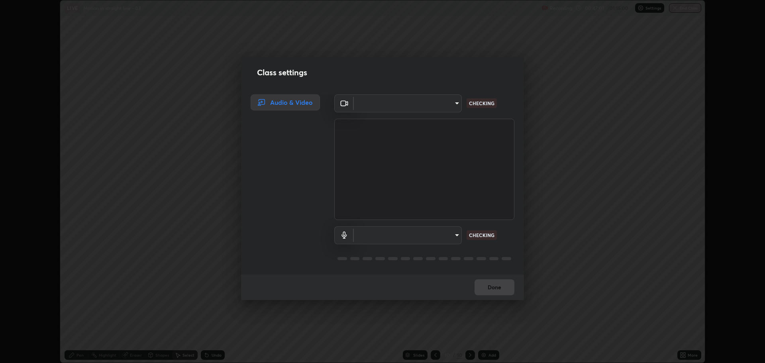
type input "818fcefd3fddf3d091a7478ec67eb8981ca9e8ab5665e76ce228af1b2ffa74de"
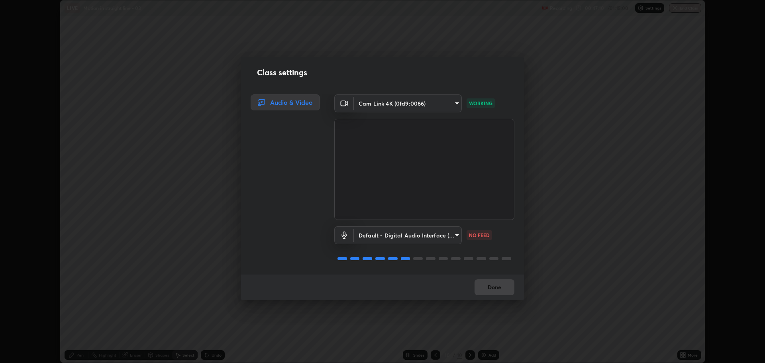
click at [420, 237] on body "Erase all LIVE Motion in straight line - 03 Recording 00:47:10 / 01:15:00 Setti…" at bounding box center [382, 181] width 765 height 363
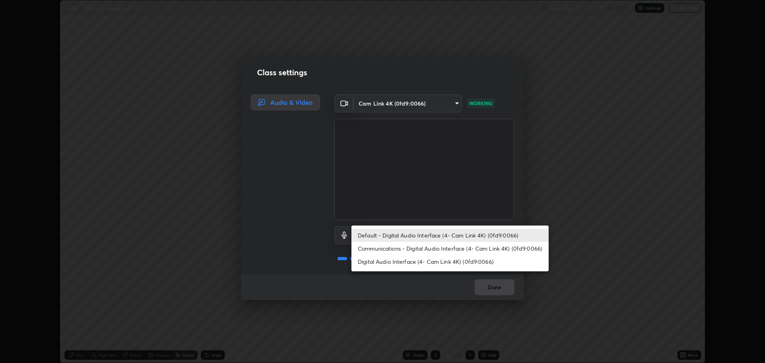
click at [451, 265] on li "Digital Audio Interface (4- Cam Link 4K) (0fd9:0066)" at bounding box center [449, 261] width 197 height 13
type input "eea68a313ce7a6e16ff04cd1ca49a845266ac62ec7c070533bbf8764187dca99"
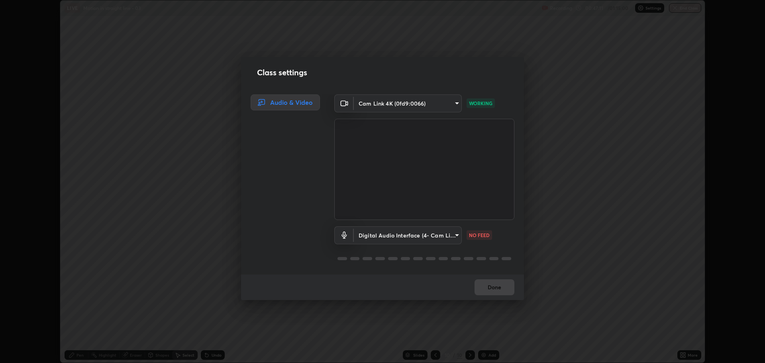
click at [445, 234] on body "Erase all LIVE Motion in straight line - 03 Recording 00:47:11 / 01:15:00 Setti…" at bounding box center [382, 181] width 765 height 363
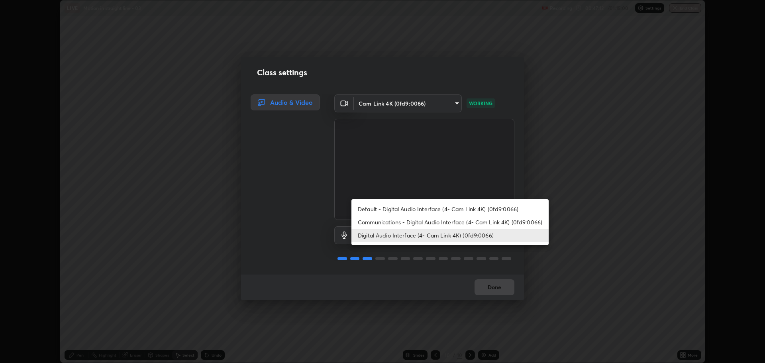
click at [457, 202] on ul "Default - Digital Audio Interface (4- Cam Link 4K) (0fd9:0066) Communications -…" at bounding box center [449, 222] width 197 height 46
click at [500, 282] on div at bounding box center [382, 181] width 765 height 363
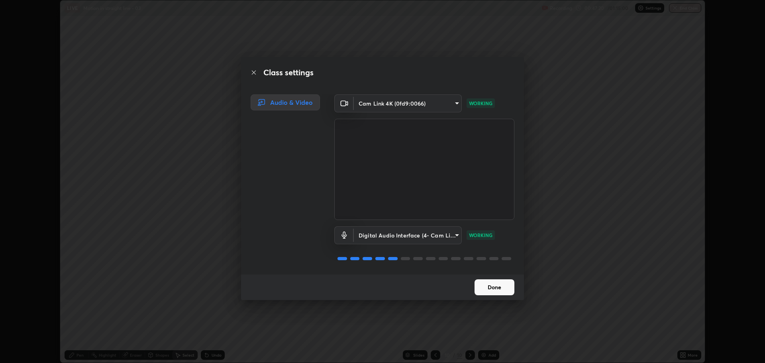
click at [502, 288] on button "Done" at bounding box center [494, 287] width 40 height 16
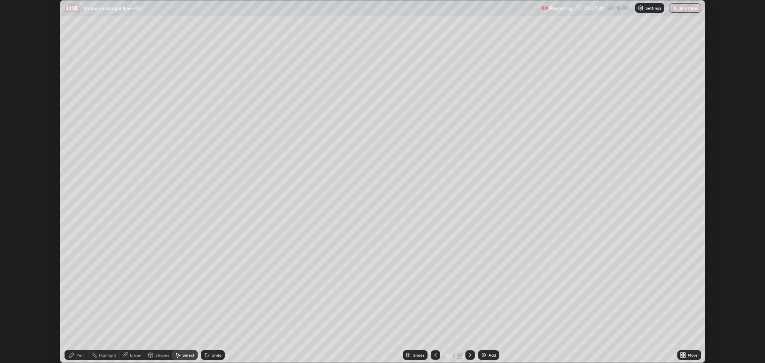
click at [500, 291] on div "0 ° Undo Copy Duplicate Duplicate to new slide Delete" at bounding box center [382, 181] width 645 height 362
click at [689, 357] on div "More" at bounding box center [693, 355] width 10 height 4
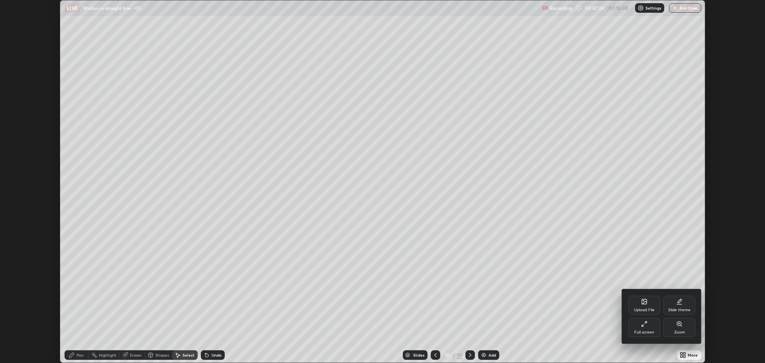
click at [653, 321] on div "Full screen" at bounding box center [644, 327] width 32 height 19
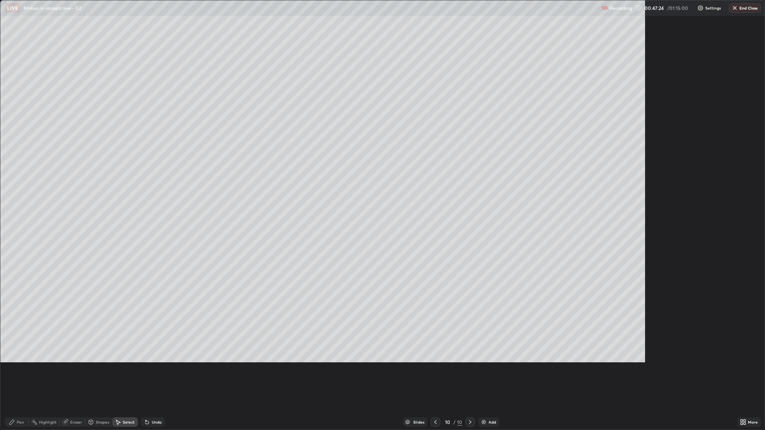
scroll to position [430, 765]
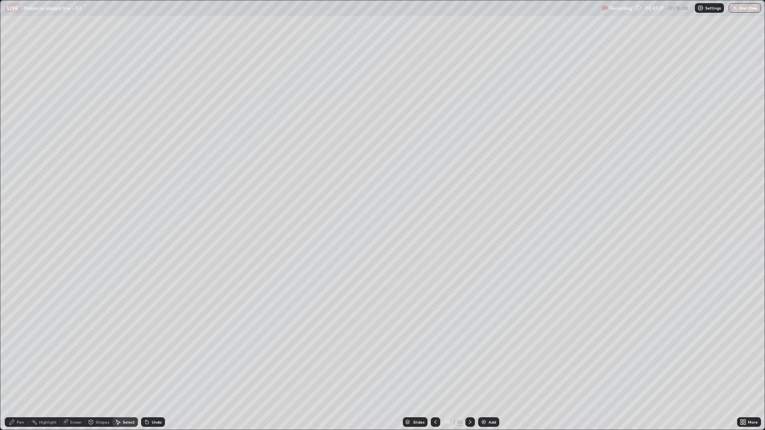
click at [20, 363] on div "Pen" at bounding box center [17, 422] width 24 height 10
click at [15, 219] on div at bounding box center [14, 220] width 5 height 5
click at [151, 363] on div "Undo" at bounding box center [153, 422] width 24 height 10
click at [125, 363] on div "Select" at bounding box center [124, 422] width 25 height 10
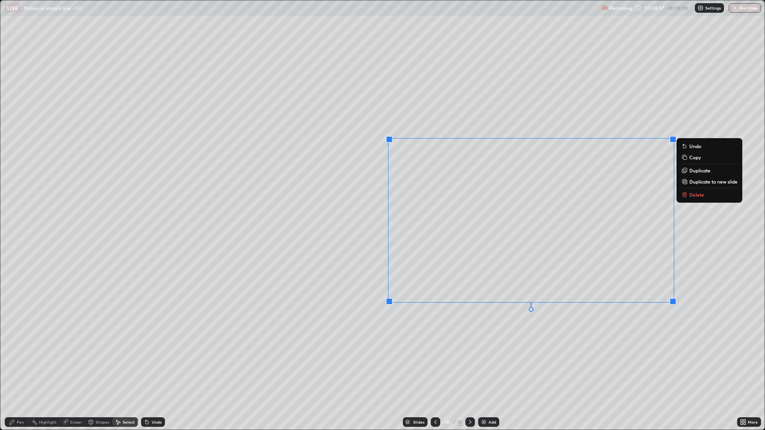
click at [502, 363] on div "0 ° Undo Copy Duplicate Duplicate to new slide Delete" at bounding box center [382, 214] width 764 height 429
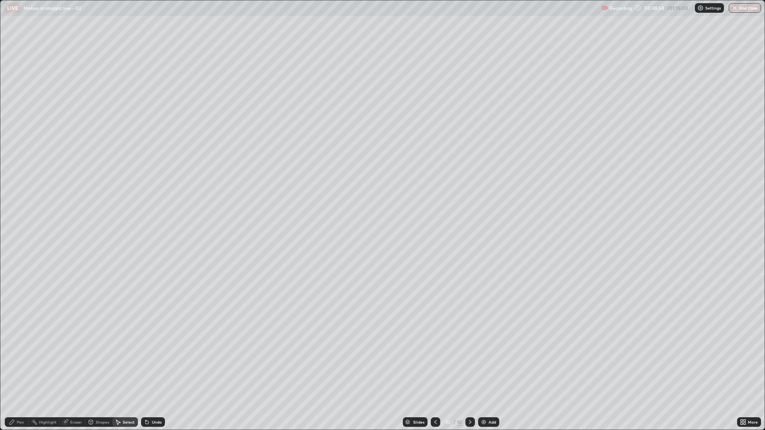
click at [19, 363] on div "Pen" at bounding box center [20, 422] width 7 height 4
click at [14, 284] on div at bounding box center [14, 283] width 5 height 5
click at [15, 233] on div at bounding box center [14, 232] width 5 height 5
click at [156, 363] on div "Undo" at bounding box center [157, 422] width 10 height 4
click at [15, 283] on div at bounding box center [14, 283] width 5 height 5
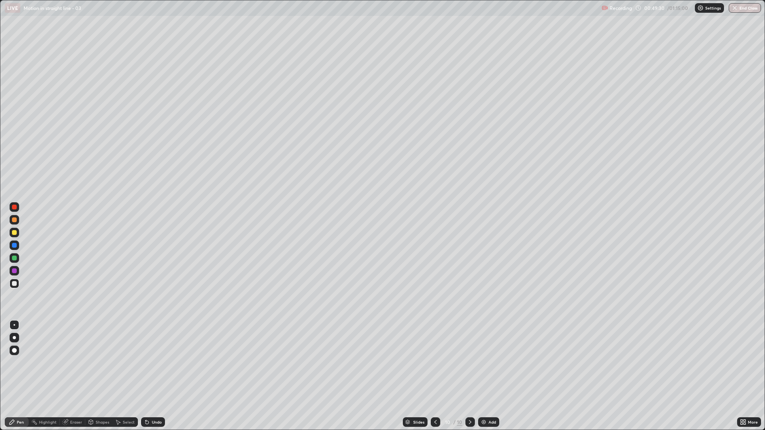
click at [13, 282] on div at bounding box center [14, 283] width 5 height 5
click at [15, 259] on div at bounding box center [14, 258] width 5 height 5
click at [109, 363] on div "Shapes" at bounding box center [98, 422] width 27 height 10
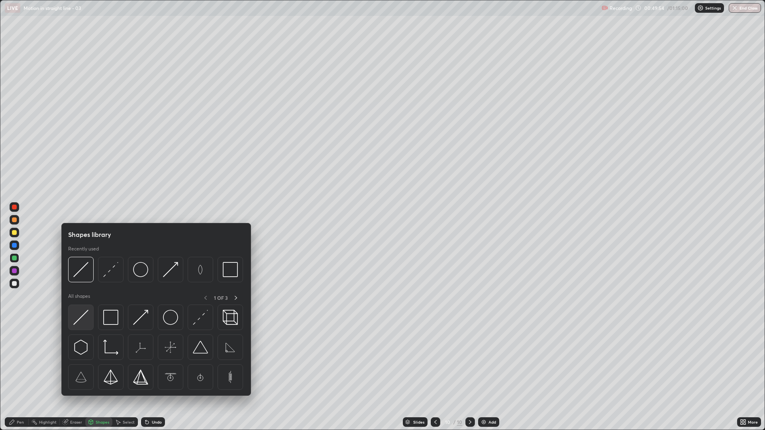
click at [81, 318] on img at bounding box center [80, 317] width 15 height 15
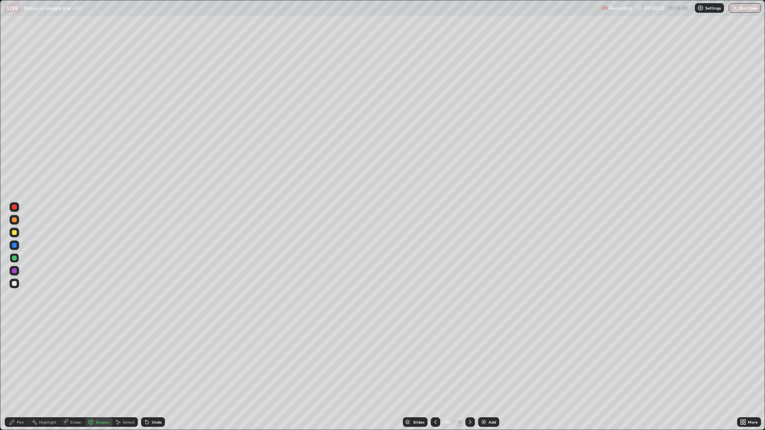
click at [21, 363] on div "Pen" at bounding box center [20, 422] width 7 height 4
click at [11, 284] on div at bounding box center [15, 284] width 10 height 10
click at [150, 363] on div "Undo" at bounding box center [153, 422] width 24 height 10
click at [488, 363] on div "Add" at bounding box center [492, 422] width 8 height 4
click at [14, 233] on div at bounding box center [14, 232] width 5 height 5
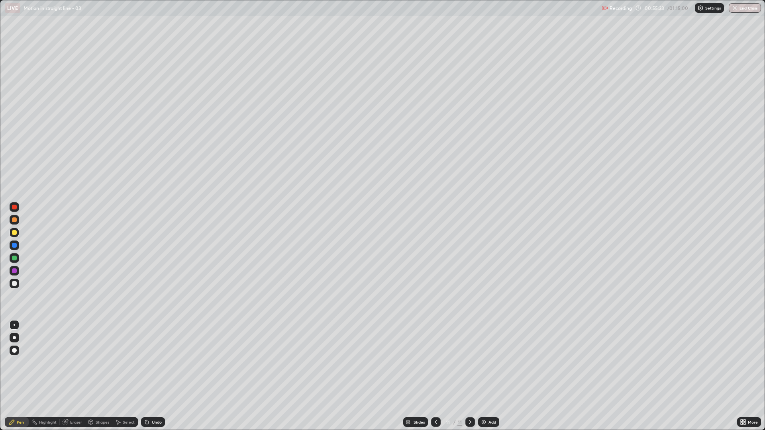
click at [16, 246] on div at bounding box center [14, 245] width 5 height 5
click at [18, 257] on div at bounding box center [15, 258] width 10 height 10
click at [16, 234] on div at bounding box center [14, 232] width 5 height 5
click at [16, 257] on div at bounding box center [14, 258] width 5 height 5
click at [492, 363] on div "Add" at bounding box center [492, 422] width 8 height 4
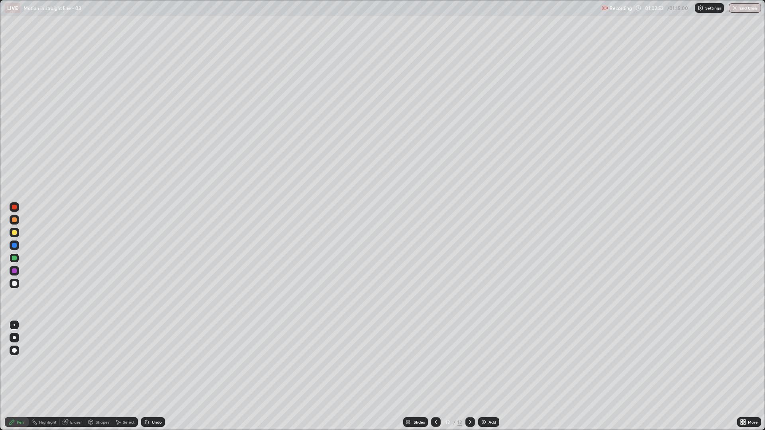
click at [12, 232] on div at bounding box center [14, 232] width 5 height 5
click at [15, 220] on div at bounding box center [14, 220] width 5 height 5
click at [100, 363] on div "Shapes" at bounding box center [98, 422] width 27 height 10
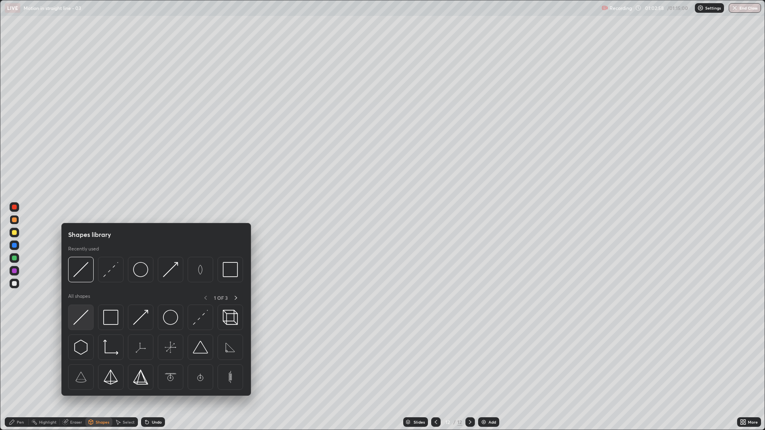
click at [77, 319] on img at bounding box center [80, 317] width 15 height 15
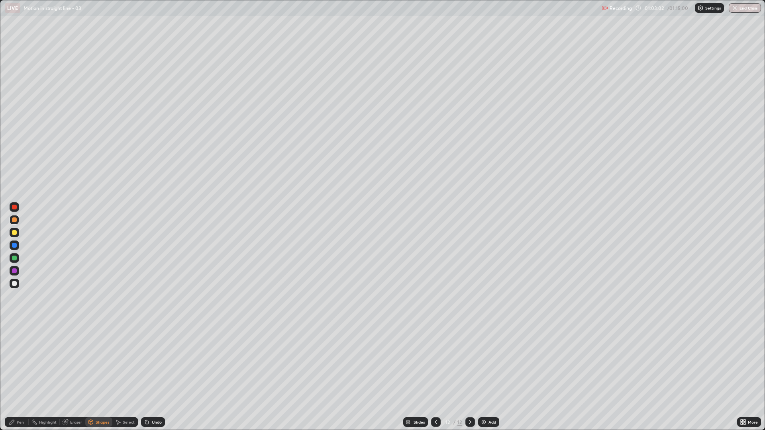
click at [156, 363] on div "Undo" at bounding box center [151, 422] width 27 height 16
click at [21, 363] on div "Pen" at bounding box center [20, 422] width 7 height 4
click at [434, 363] on icon at bounding box center [436, 422] width 6 height 6
click at [470, 363] on icon at bounding box center [470, 422] width 6 height 6
click at [11, 285] on div at bounding box center [15, 284] width 10 height 10
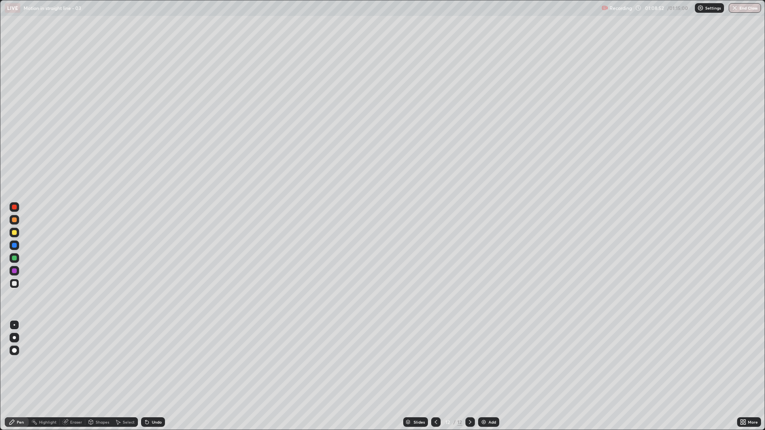
click at [12, 269] on div at bounding box center [14, 271] width 5 height 5
click at [15, 259] on div at bounding box center [14, 258] width 5 height 5
click at [146, 363] on icon at bounding box center [146, 422] width 3 height 3
click at [25, 363] on div "Pen" at bounding box center [17, 422] width 24 height 10
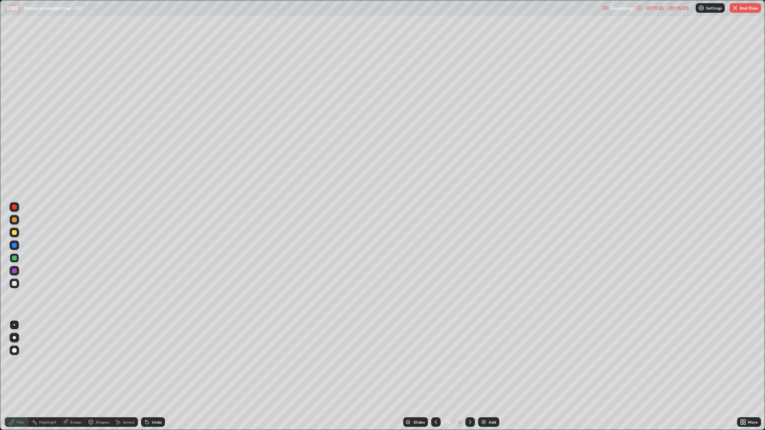
click at [746, 6] on button "End Class" at bounding box center [744, 8] width 31 height 10
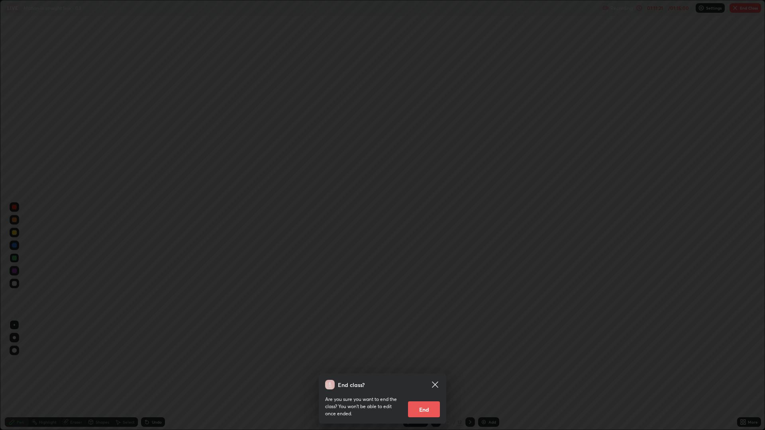
click at [437, 363] on button "End" at bounding box center [424, 410] width 32 height 16
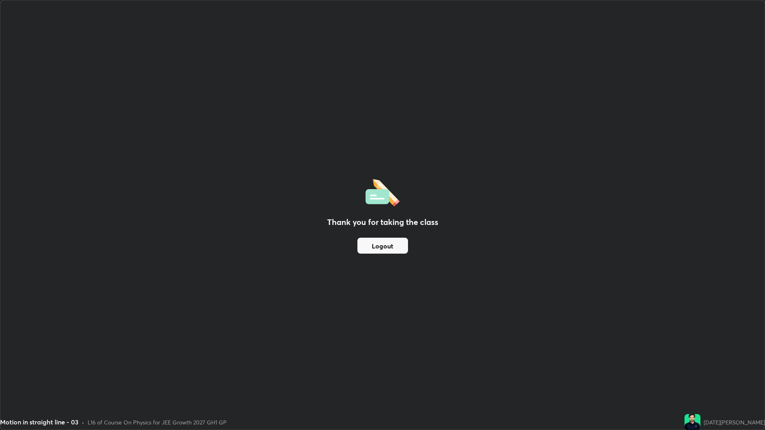
click at [387, 250] on button "Logout" at bounding box center [382, 246] width 51 height 16
